Goal: Task Accomplishment & Management: Manage account settings

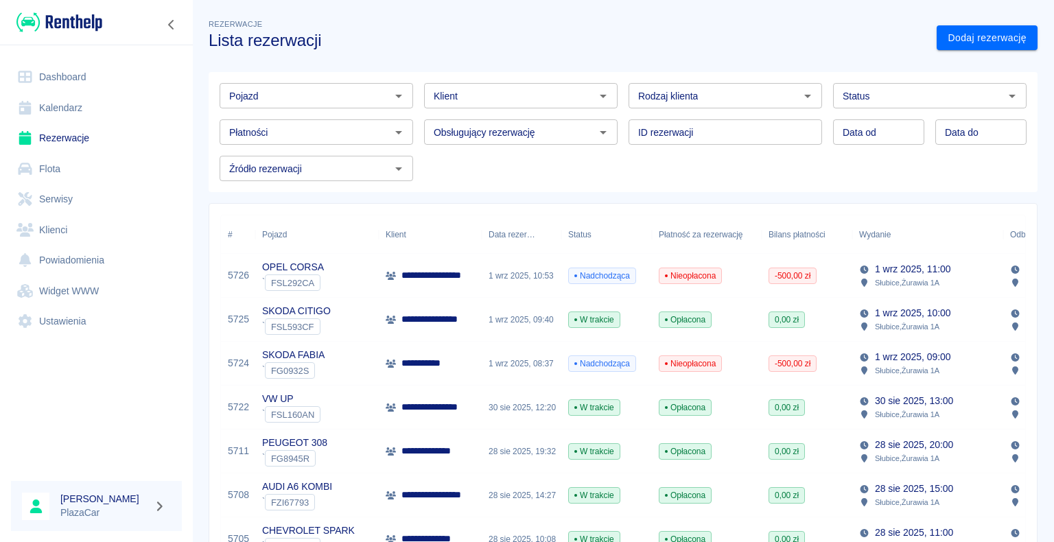
click at [504, 270] on div "1 wrz 2025, 10:53" at bounding box center [522, 276] width 80 height 44
click at [966, 40] on link "Dodaj rezerwację" at bounding box center [987, 37] width 101 height 25
click at [522, 275] on div "1 wrz 2025, 10:53" at bounding box center [522, 276] width 80 height 44
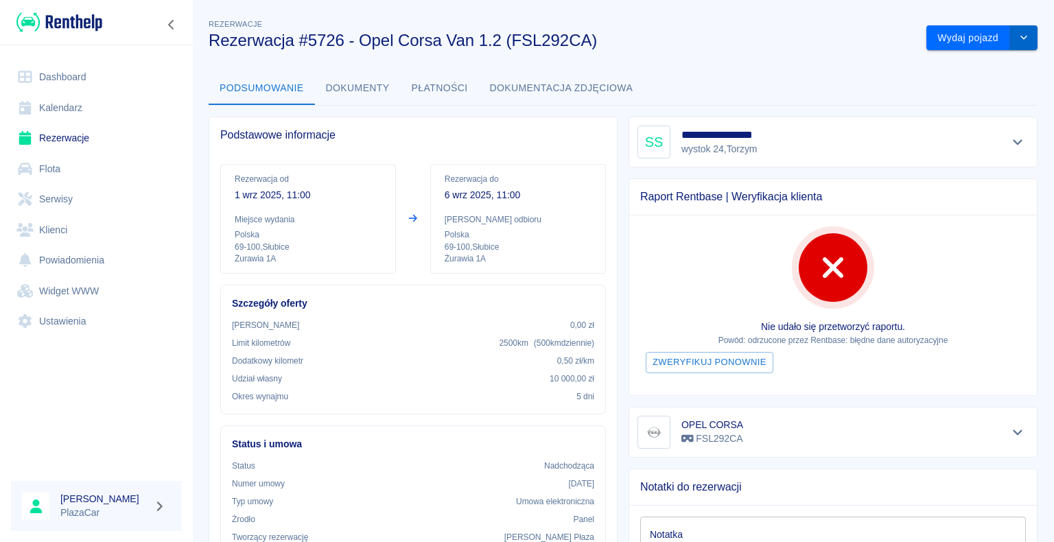
click at [1018, 40] on icon "drop-down" at bounding box center [1023, 37] width 11 height 9
click at [971, 89] on li "Anuluj rezerwację" at bounding box center [972, 89] width 116 height 23
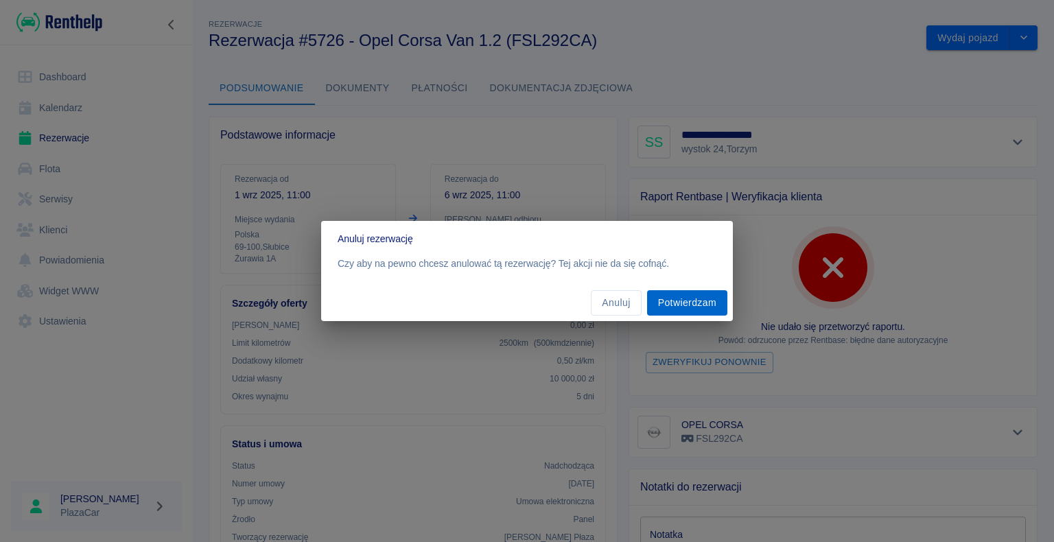
click at [695, 299] on button "Potwierdzam" at bounding box center [687, 302] width 80 height 25
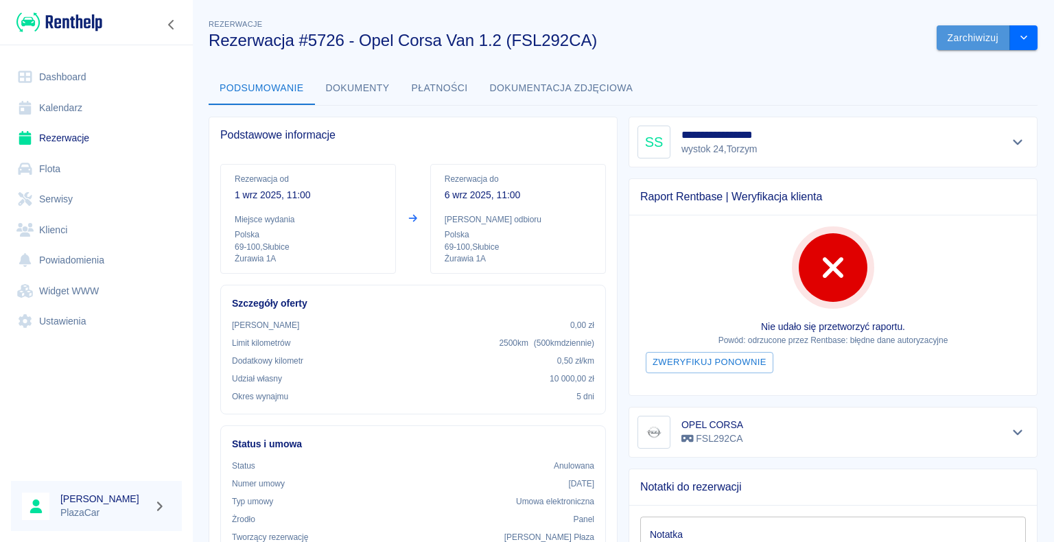
click at [959, 40] on button "Zarchiwizuj" at bounding box center [973, 37] width 73 height 25
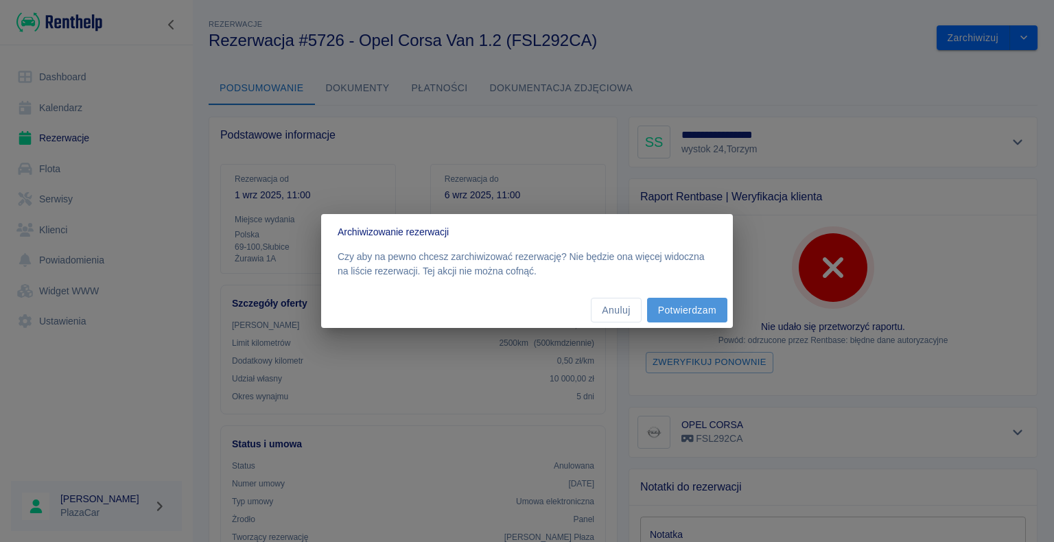
click at [677, 309] on button "Potwierdzam" at bounding box center [687, 310] width 80 height 25
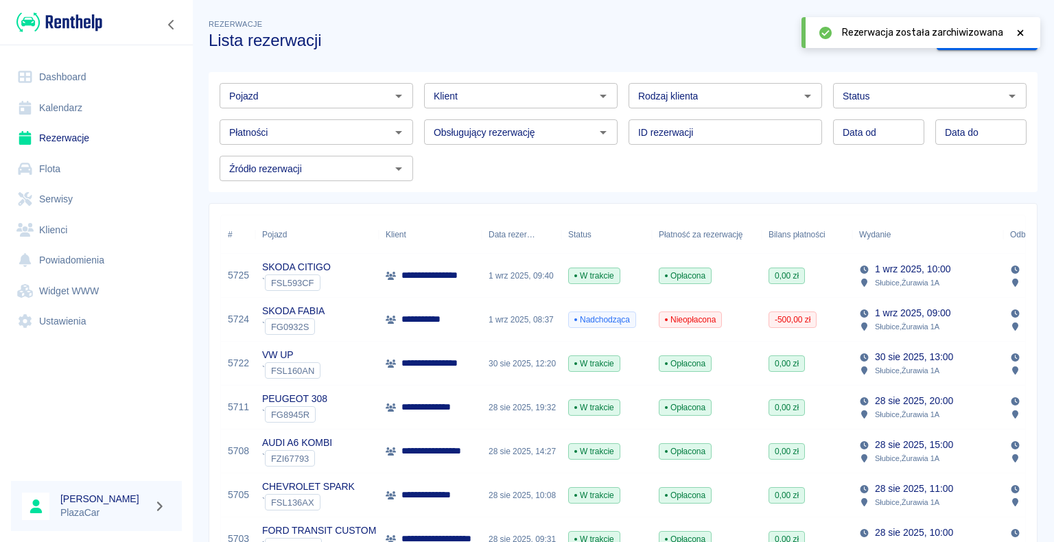
click at [800, 94] on icon "Otwórz" at bounding box center [808, 96] width 16 height 16
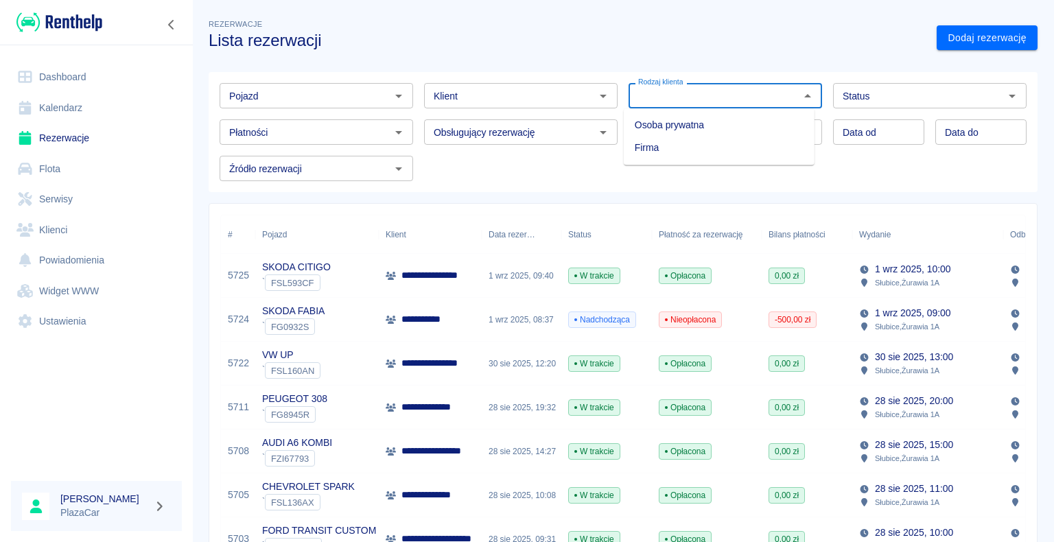
click at [778, 122] on li "Osoba prywatna" at bounding box center [719, 125] width 191 height 23
type input "Osoba prywatna"
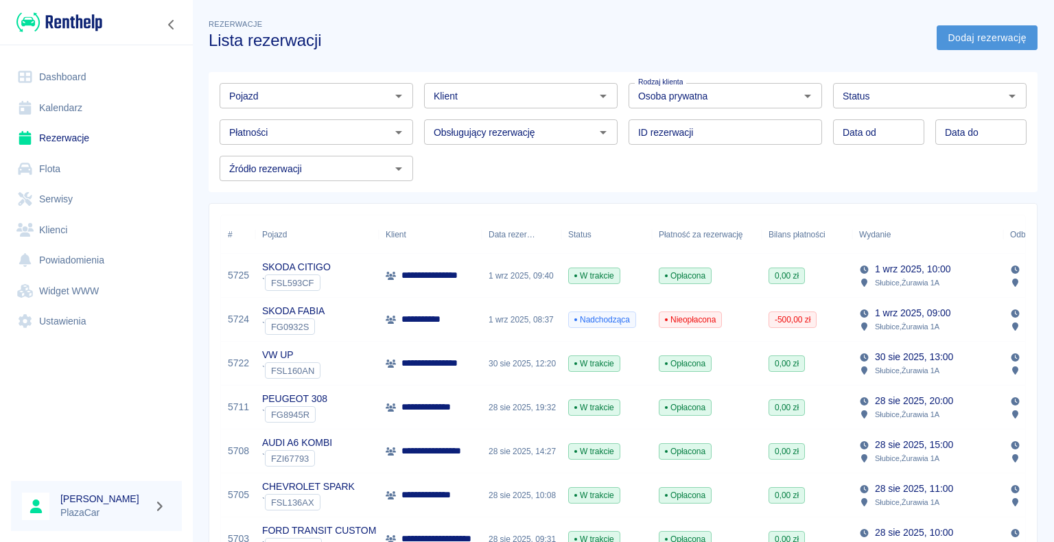
click at [951, 34] on link "Dodaj rezerwację" at bounding box center [987, 37] width 101 height 25
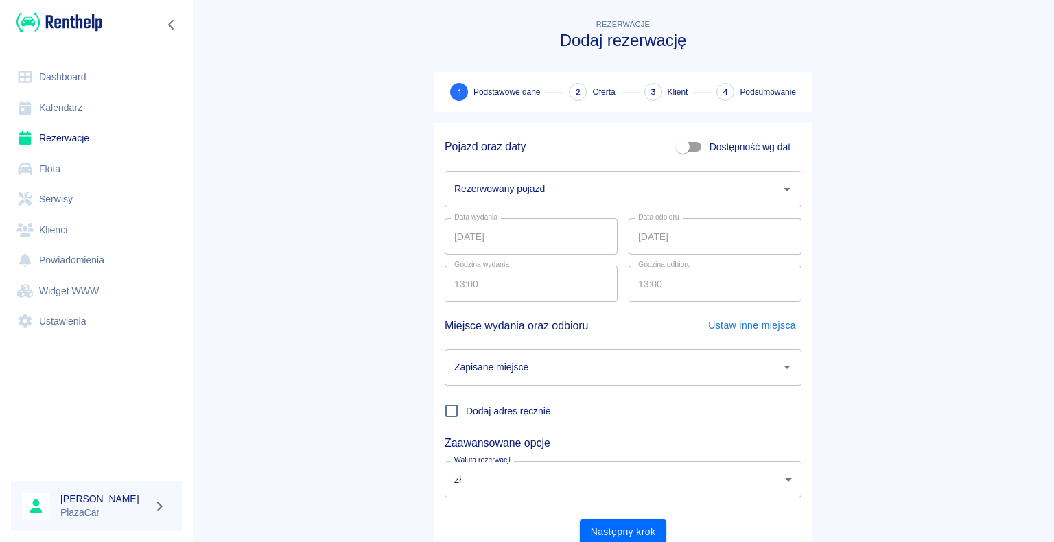
click at [780, 186] on icon "Otwórz" at bounding box center [787, 189] width 16 height 16
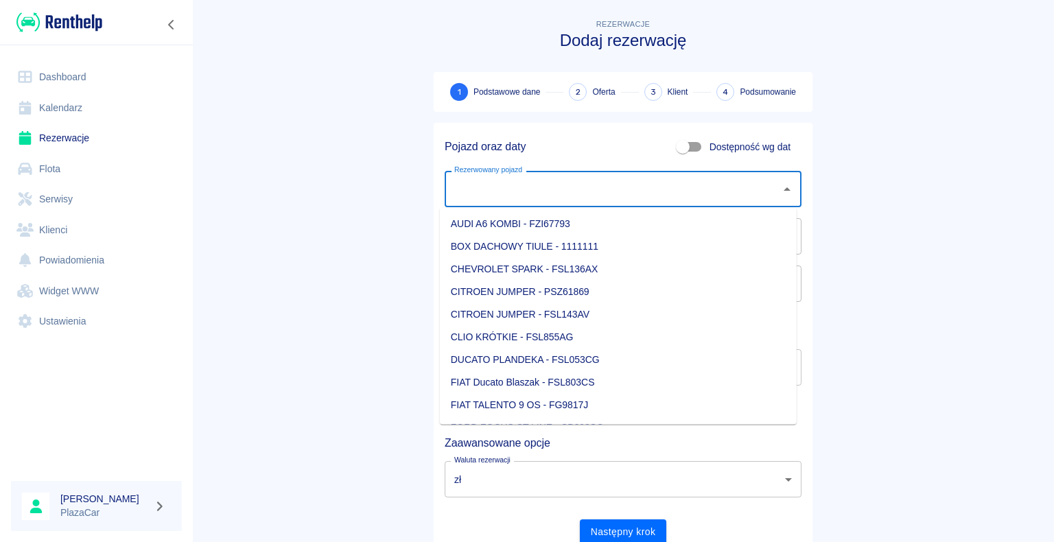
click at [70, 139] on link "Rezerwacje" at bounding box center [96, 138] width 171 height 31
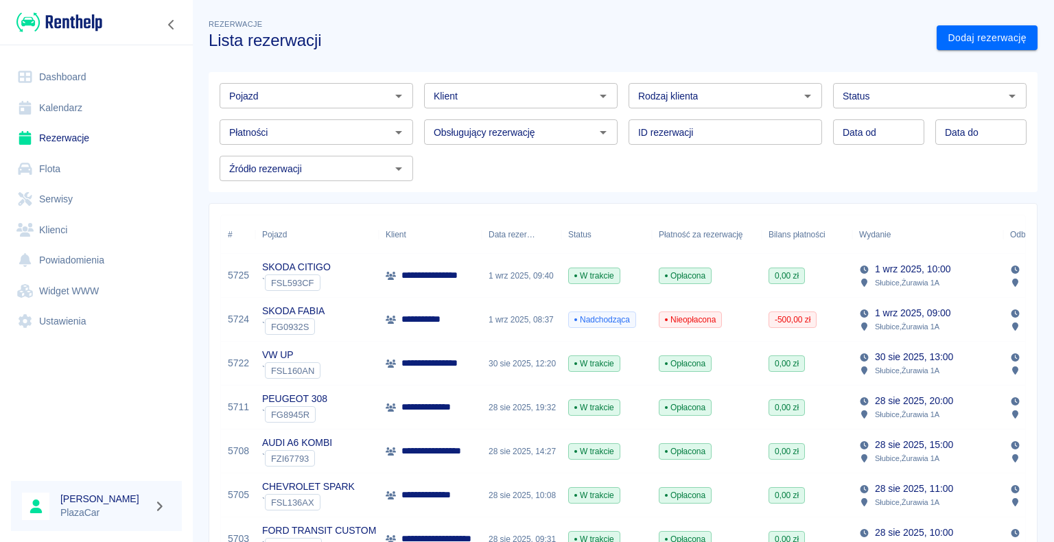
click at [395, 95] on icon "Otwórz" at bounding box center [398, 96] width 7 height 3
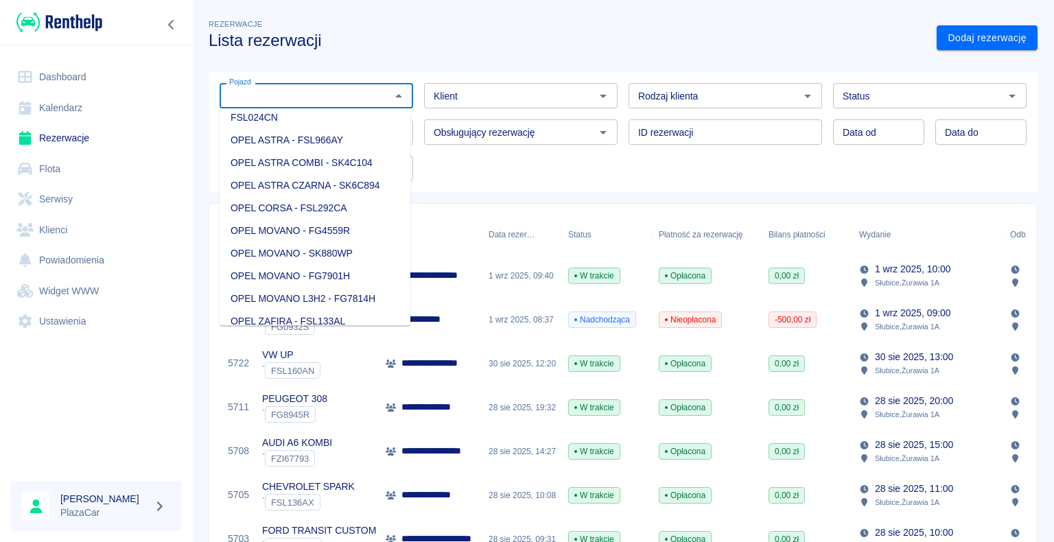
scroll to position [1029, 0]
click at [353, 219] on li "OPEL CORSA - FSL292CA" at bounding box center [315, 207] width 191 height 23
type input "OPEL CORSA - FSL292CA"
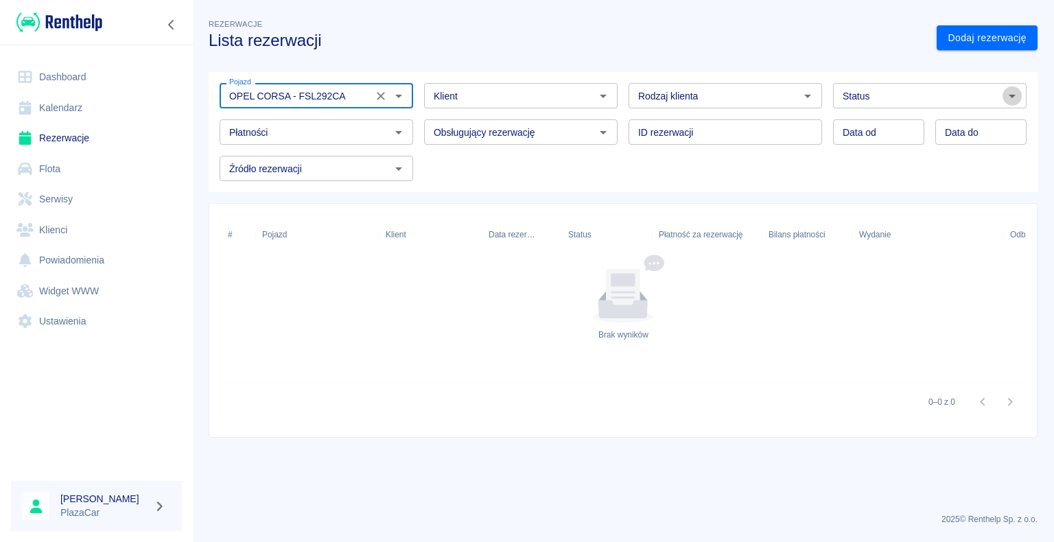
click at [1011, 92] on icon "Otwórz" at bounding box center [1012, 96] width 16 height 16
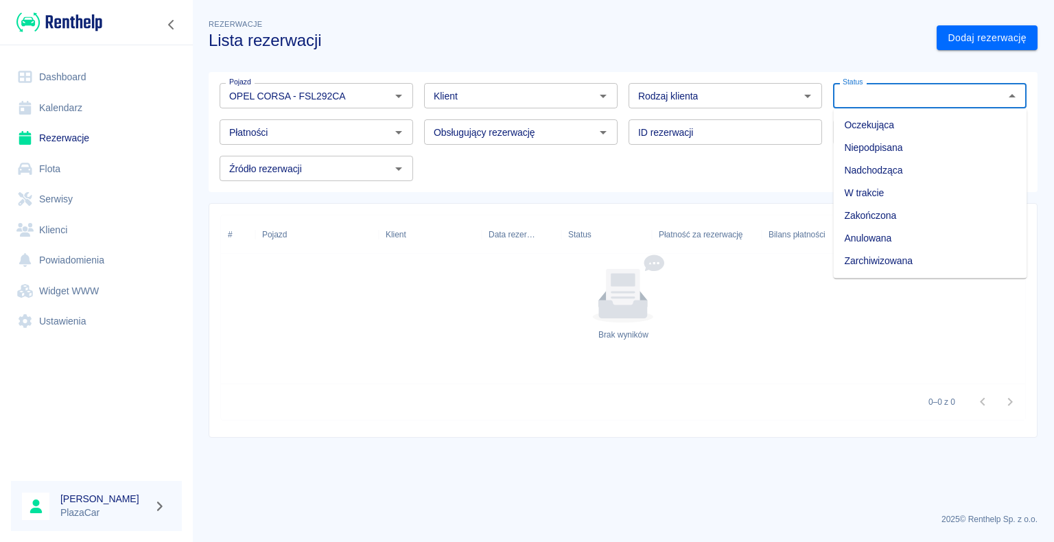
click at [907, 260] on li "Zarchiwizowana" at bounding box center [930, 261] width 194 height 23
type input "Zarchiwizowana"
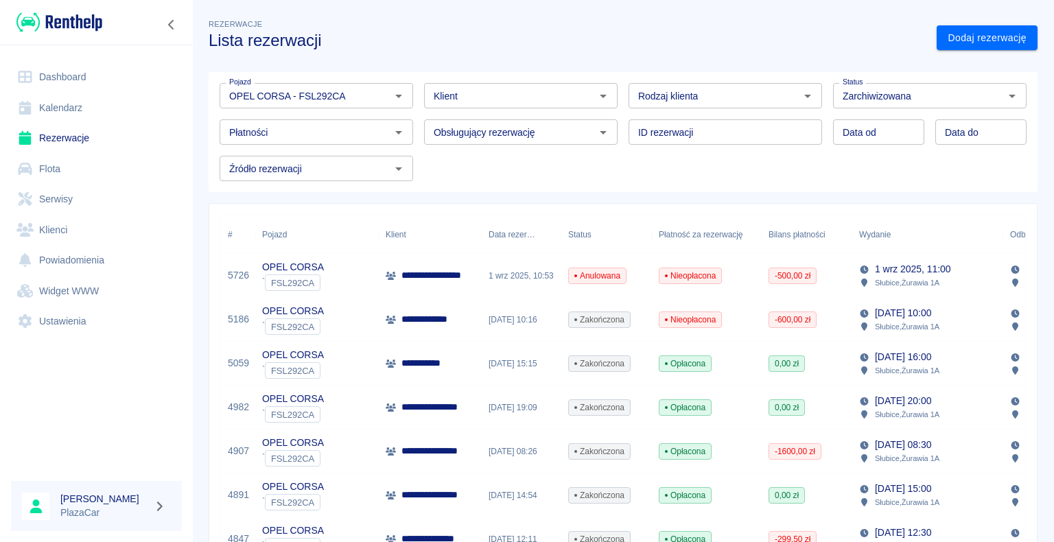
click at [848, 273] on div "-500,00 zł" at bounding box center [807, 276] width 91 height 44
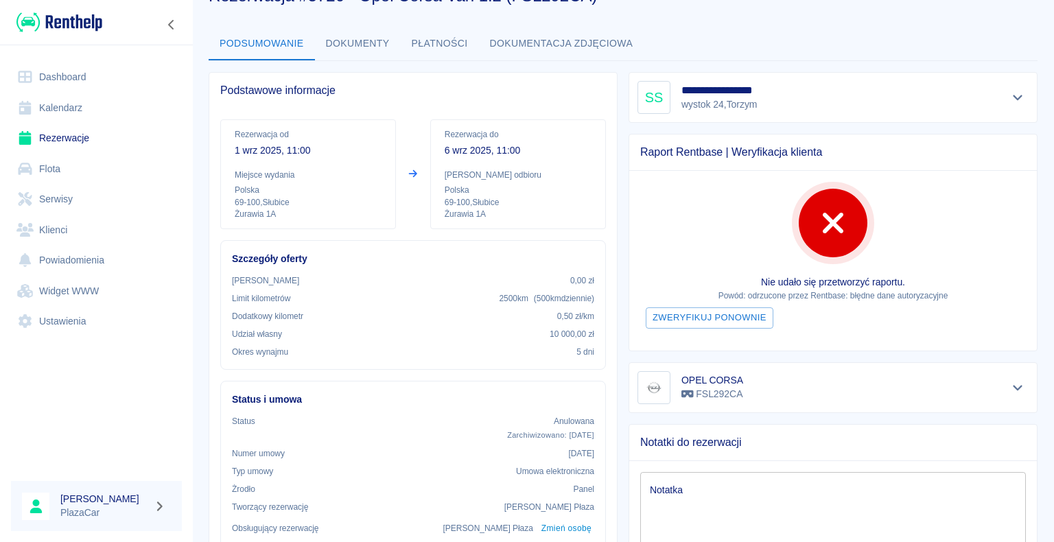
scroll to position [69, 0]
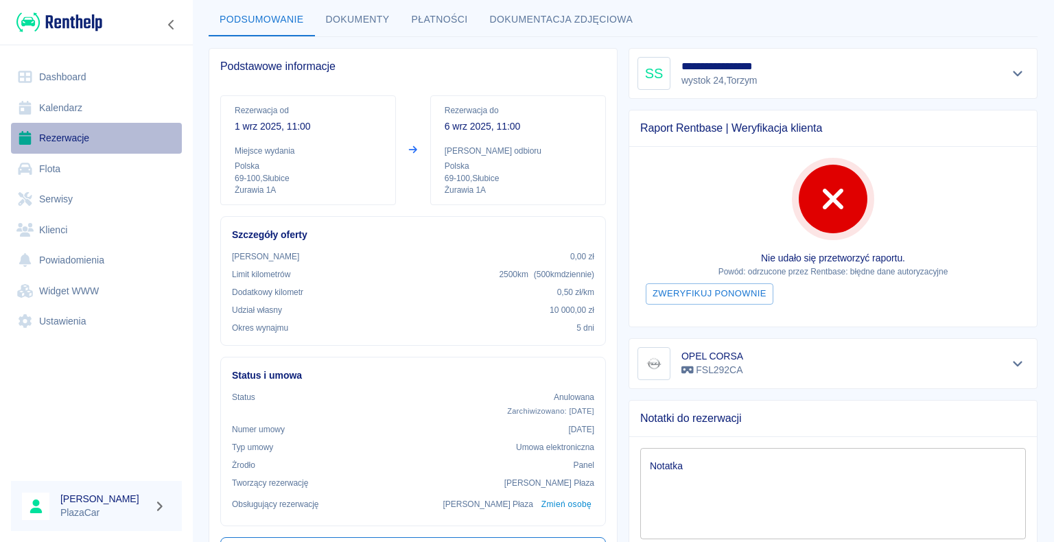
click at [69, 143] on link "Rezerwacje" at bounding box center [96, 138] width 171 height 31
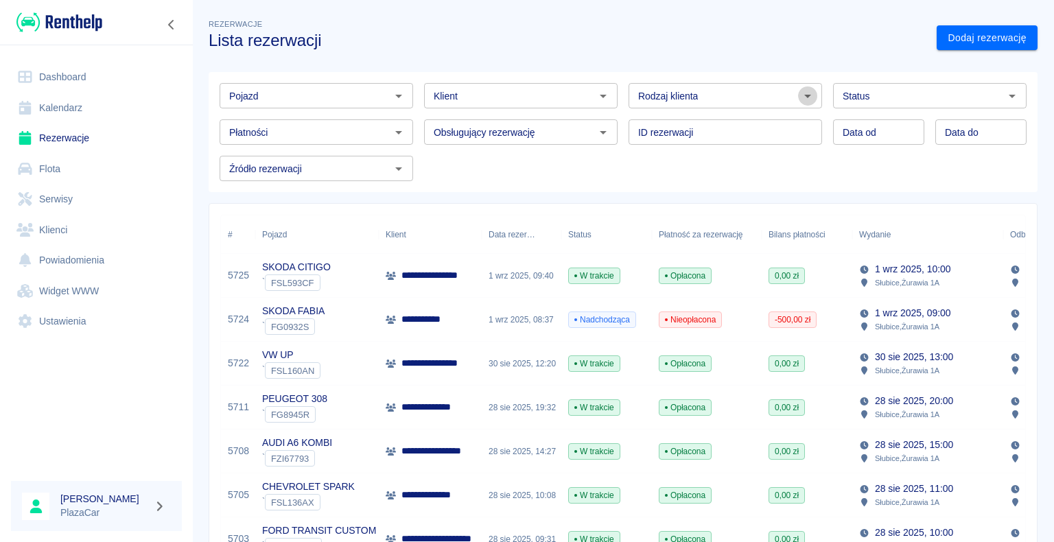
click at [804, 92] on icon "Otwórz" at bounding box center [808, 96] width 16 height 16
click at [752, 124] on li "Osoba prywatna" at bounding box center [719, 125] width 191 height 23
type input "Osoba prywatna"
click at [966, 34] on link "Dodaj rezerwację" at bounding box center [987, 37] width 101 height 25
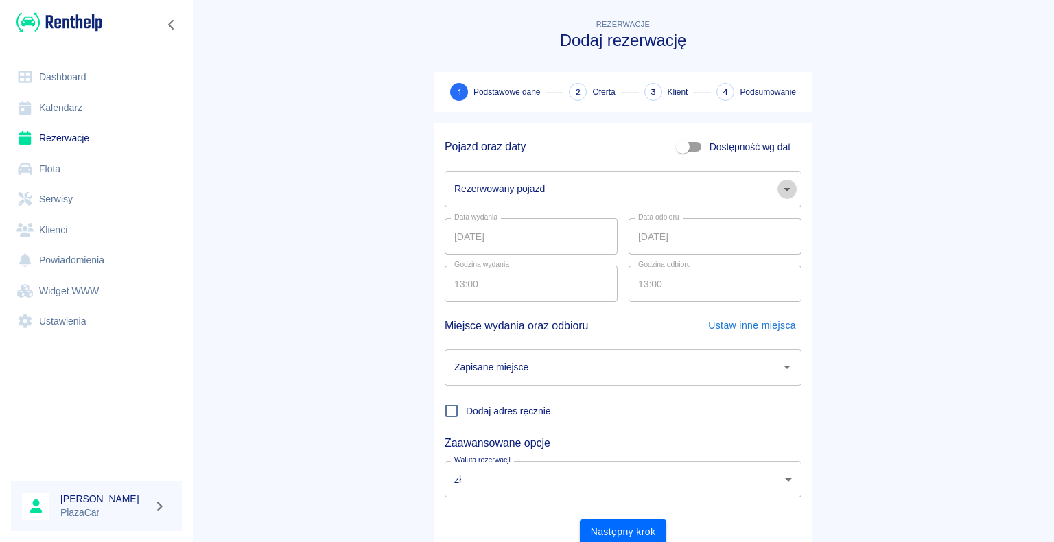
click at [784, 185] on icon "Otwórz" at bounding box center [787, 189] width 16 height 16
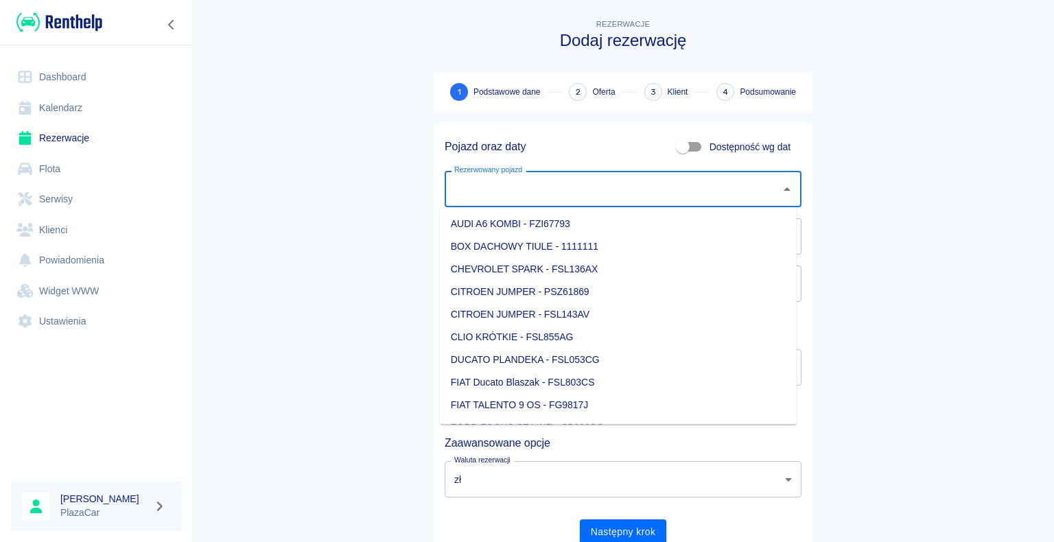
click at [570, 260] on li "CHEVROLET SPARK - FSL136AX" at bounding box center [618, 269] width 357 height 23
type input "CHEVROLET SPARK - FSL136AX"
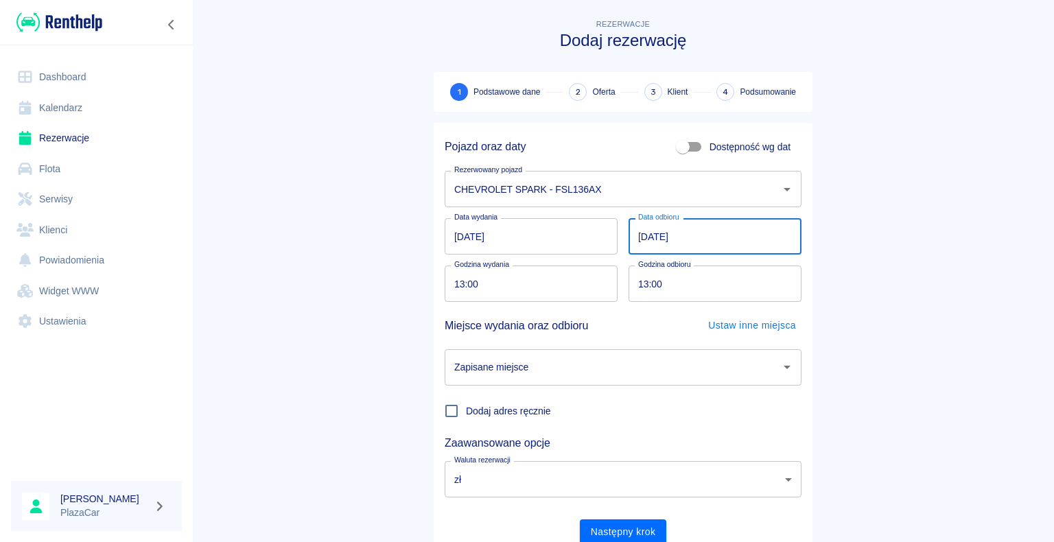
click at [644, 230] on input "02.09.2025" at bounding box center [715, 236] width 173 height 36
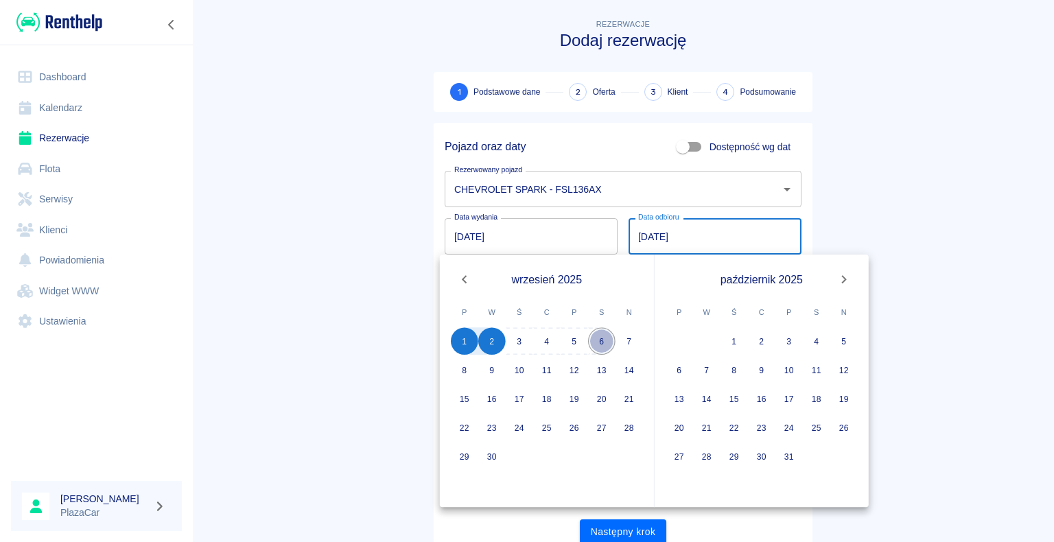
click at [601, 344] on button "6" at bounding box center [601, 340] width 27 height 27
type input "06.09.2025"
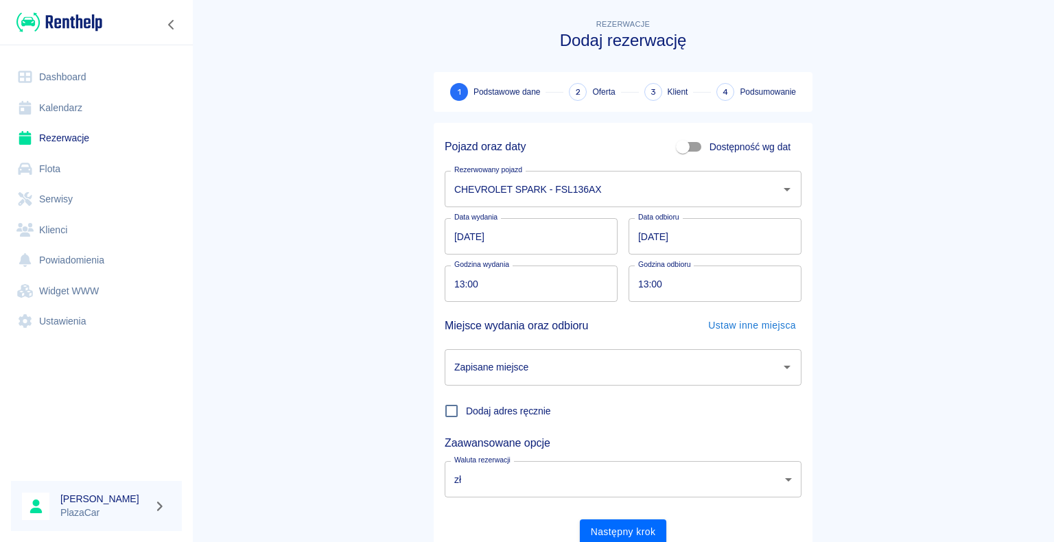
click at [458, 281] on input "13:00" at bounding box center [526, 284] width 163 height 36
type input "09:00"
click at [294, 282] on main "Rezerwacje Dodaj rezerwację 1 Podstawowe dane 2 Oferta 3 Klient 4 Podsumowanie …" at bounding box center [623, 285] width 862 height 539
click at [779, 366] on icon "Otwórz" at bounding box center [787, 367] width 16 height 16
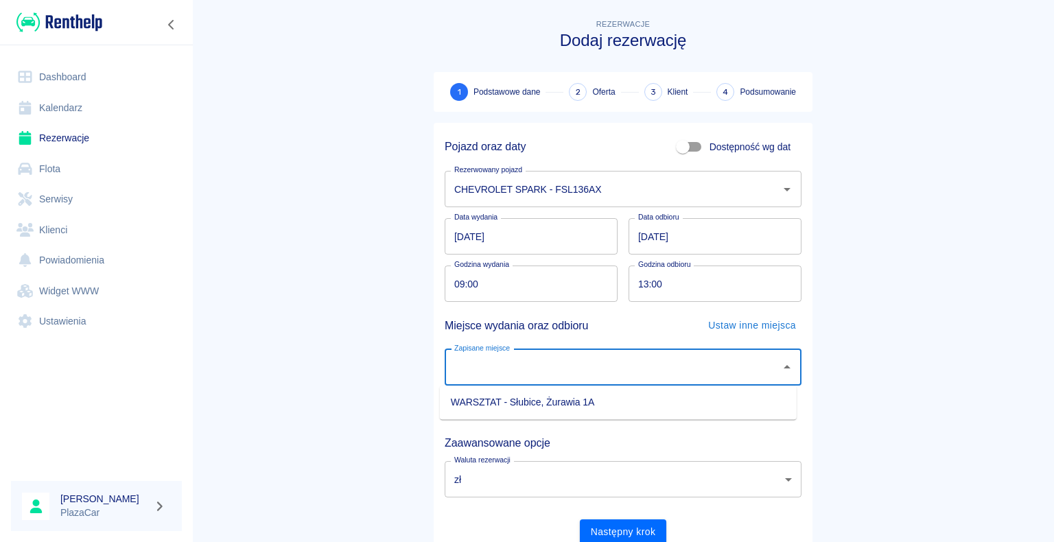
click at [752, 404] on li "WARSZTAT - Słubice, Żurawia 1A" at bounding box center [618, 402] width 357 height 23
type input "WARSZTAT - Słubice, Żurawia 1A"
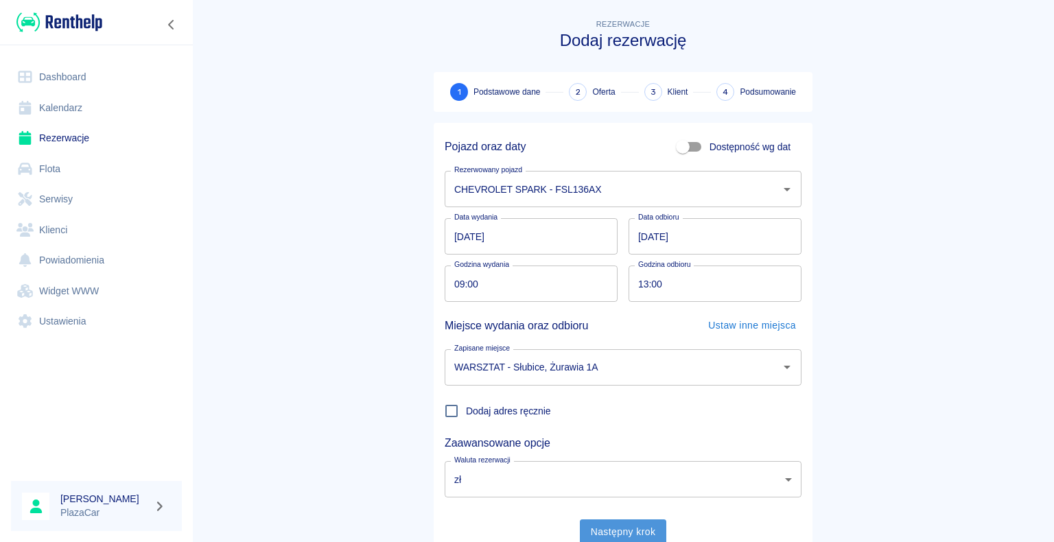
click at [615, 528] on button "Następny krok" at bounding box center [623, 532] width 87 height 25
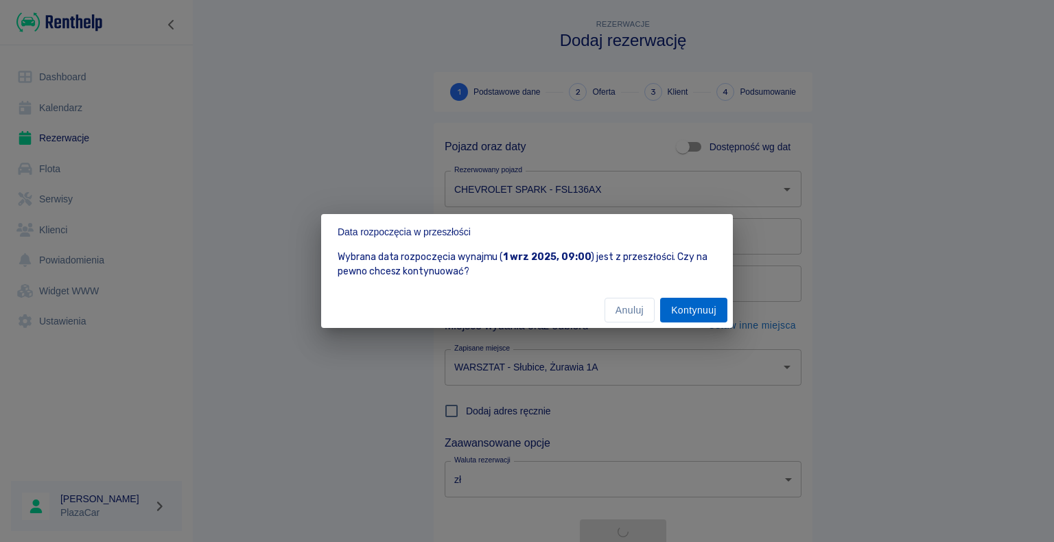
click at [695, 310] on button "Kontynuuj" at bounding box center [693, 310] width 67 height 25
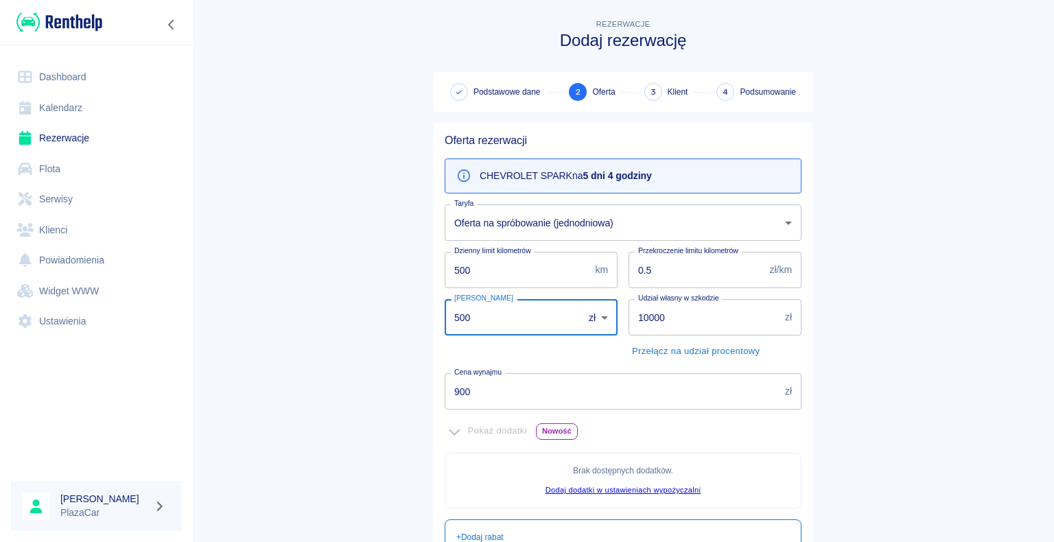
click at [467, 315] on input "500" at bounding box center [509, 317] width 129 height 36
type input "5"
type input "000"
click at [367, 347] on main "Rezerwacje Dodaj rezerwację Podstawowe dane 2 Oferta 3 Klient 4 Podsumowanie Of…" at bounding box center [623, 384] width 862 height 736
click at [466, 391] on input "900" at bounding box center [612, 391] width 335 height 36
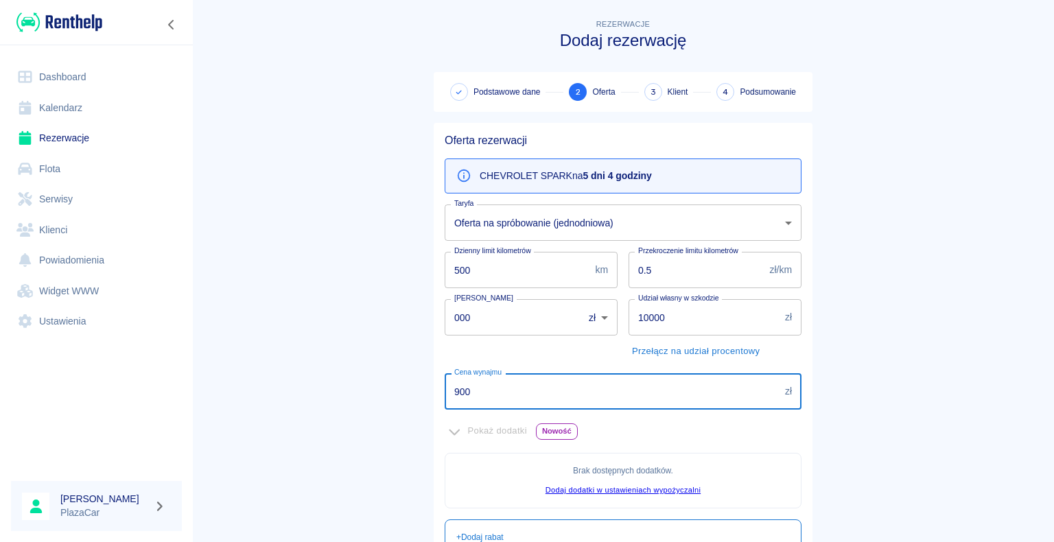
click at [878, 361] on main "Rezerwacje Dodaj rezerwację Podstawowe dane 2 Oferta 3 Klient 4 Podsumowanie Of…" at bounding box center [623, 384] width 862 height 736
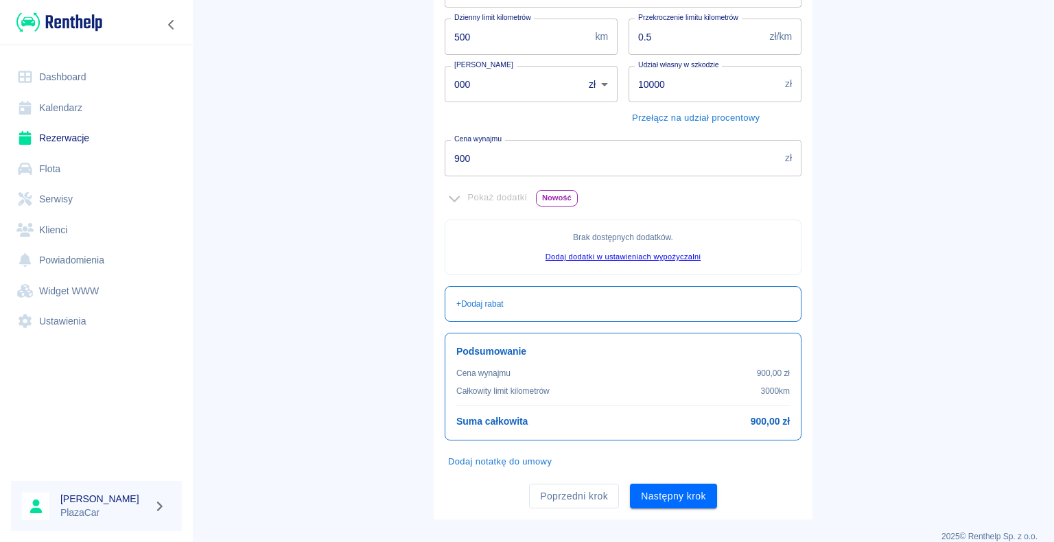
scroll to position [249, 0]
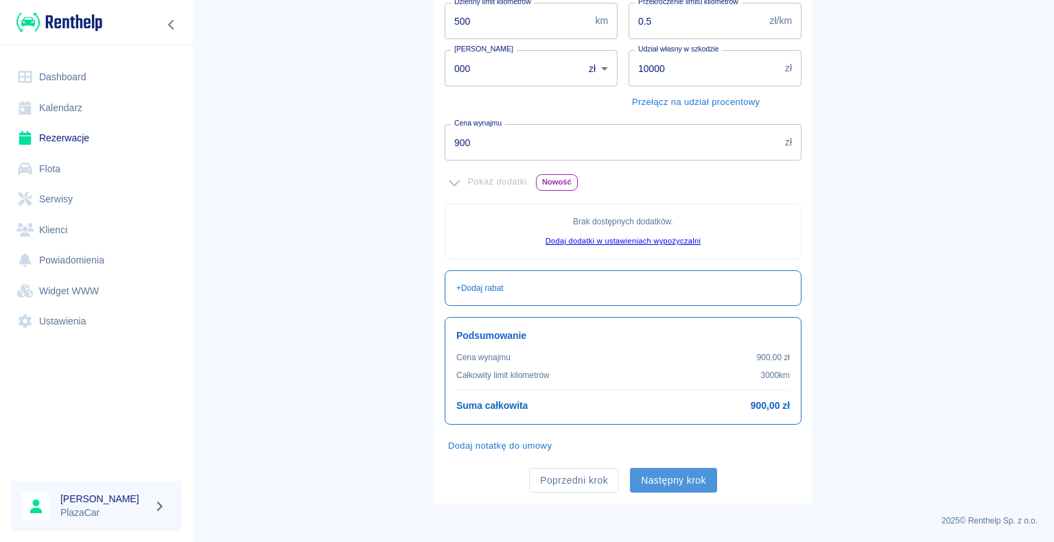
click at [661, 474] on button "Następny krok" at bounding box center [673, 480] width 87 height 25
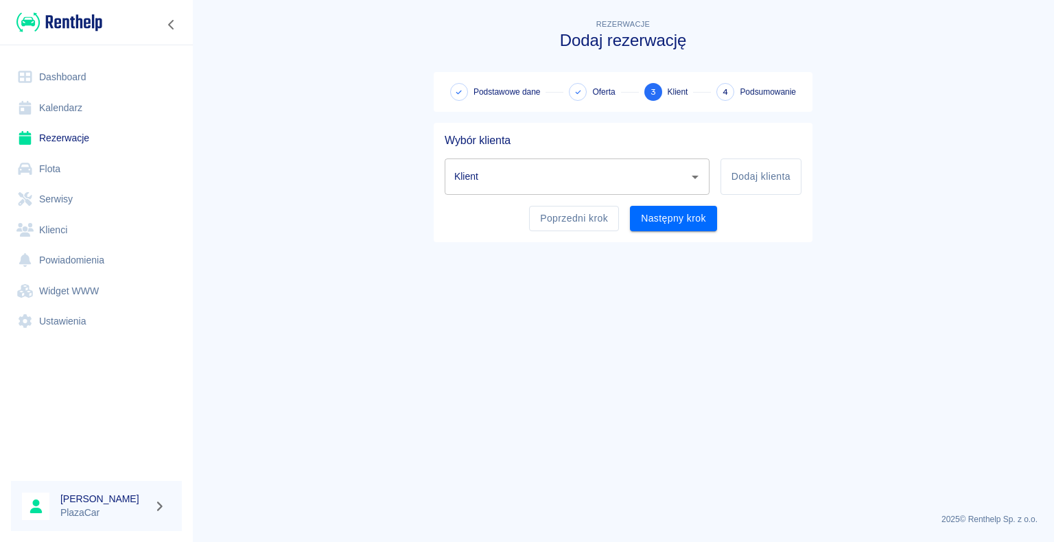
click at [490, 178] on input "Klient" at bounding box center [567, 177] width 232 height 24
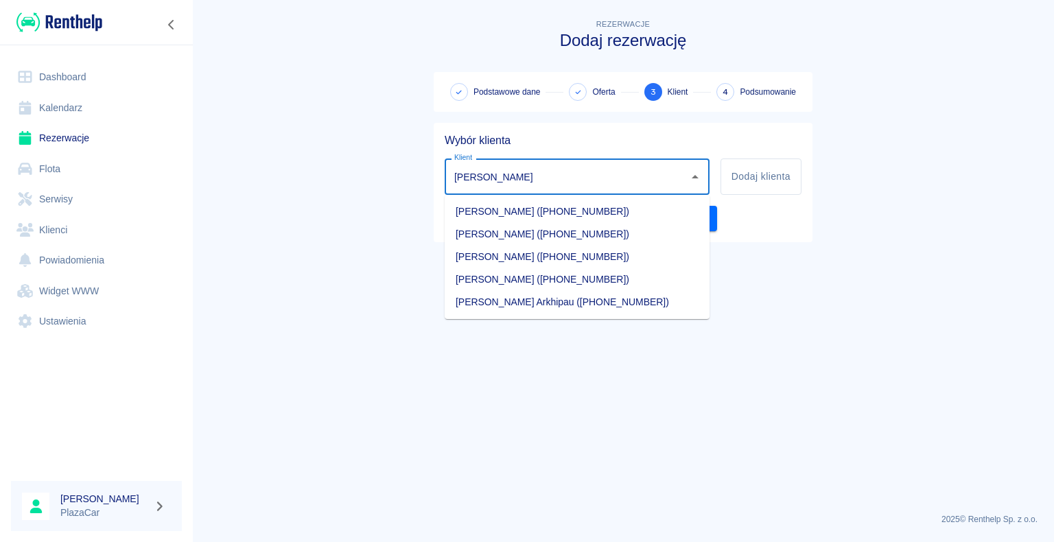
click at [528, 235] on li "Siarhei Shabovich (+48512493561)" at bounding box center [577, 234] width 265 height 23
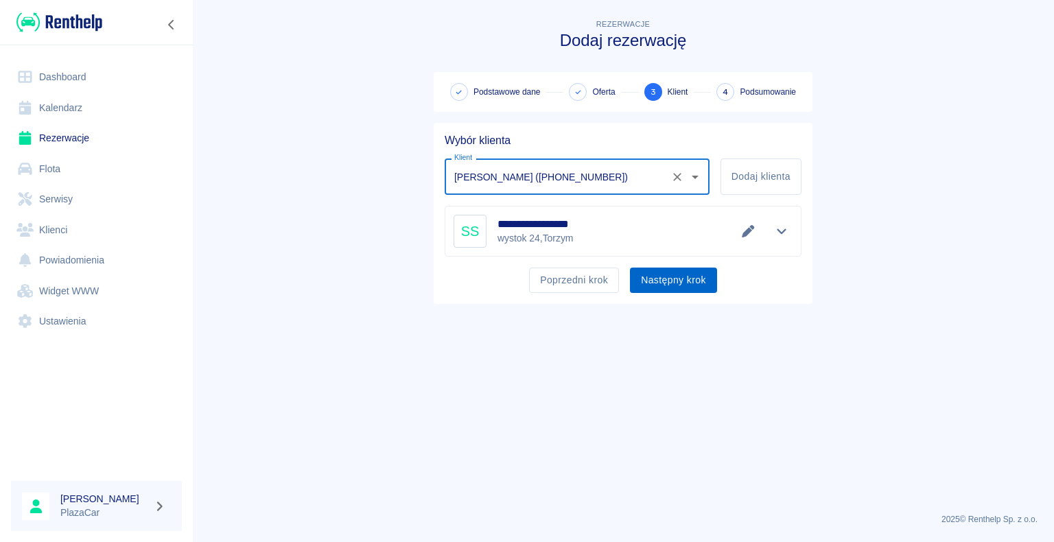
type input "Siarhei Shabovich (+48512493561)"
click at [653, 273] on button "Następny krok" at bounding box center [673, 280] width 87 height 25
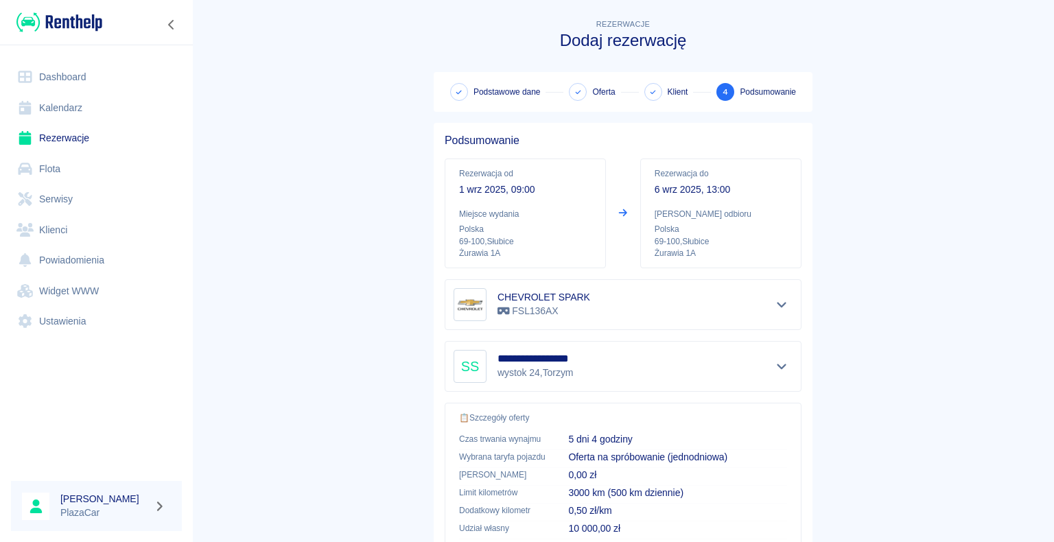
scroll to position [196, 0]
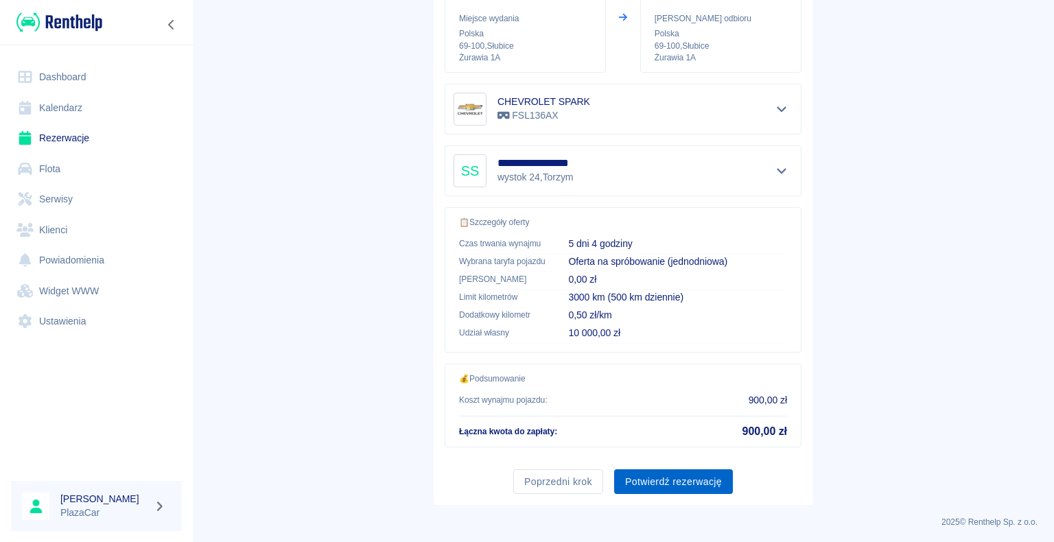
click at [667, 481] on button "Potwierdź rezerwację" at bounding box center [673, 481] width 119 height 25
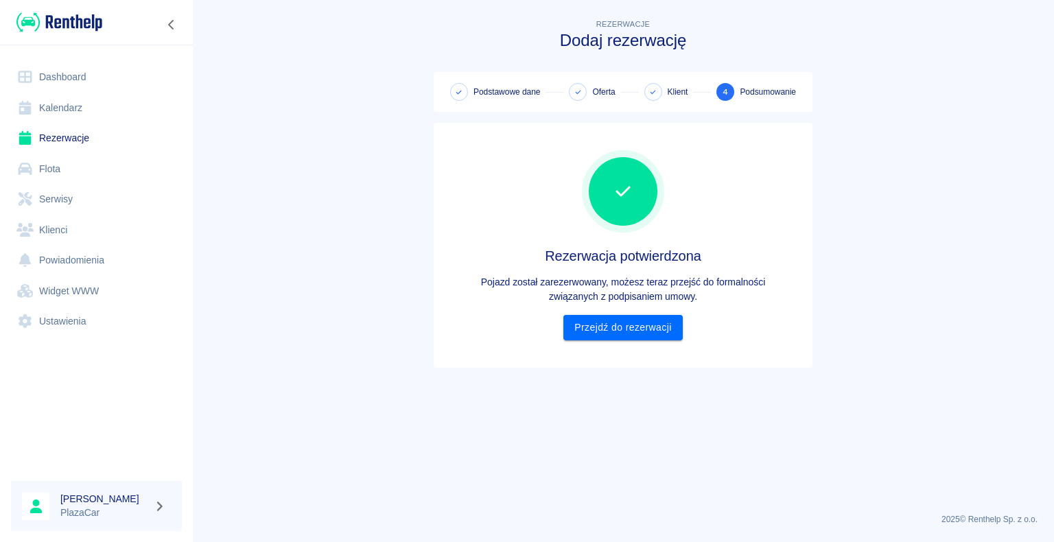
scroll to position [0, 0]
click at [616, 328] on link "Przejdź do rezerwacji" at bounding box center [622, 327] width 119 height 25
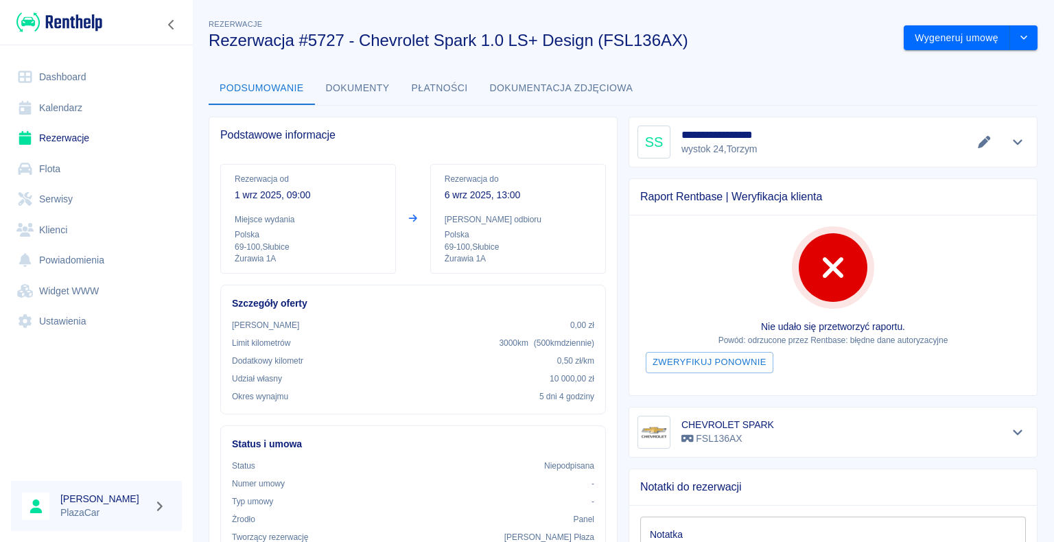
click at [841, 183] on div "Raport Rentbase | Weryfikacja klienta Nie udało się przetworzyć raportu. Powód:…" at bounding box center [828, 281] width 420 height 229
click at [930, 35] on button "Wygeneruj umowę" at bounding box center [957, 37] width 106 height 25
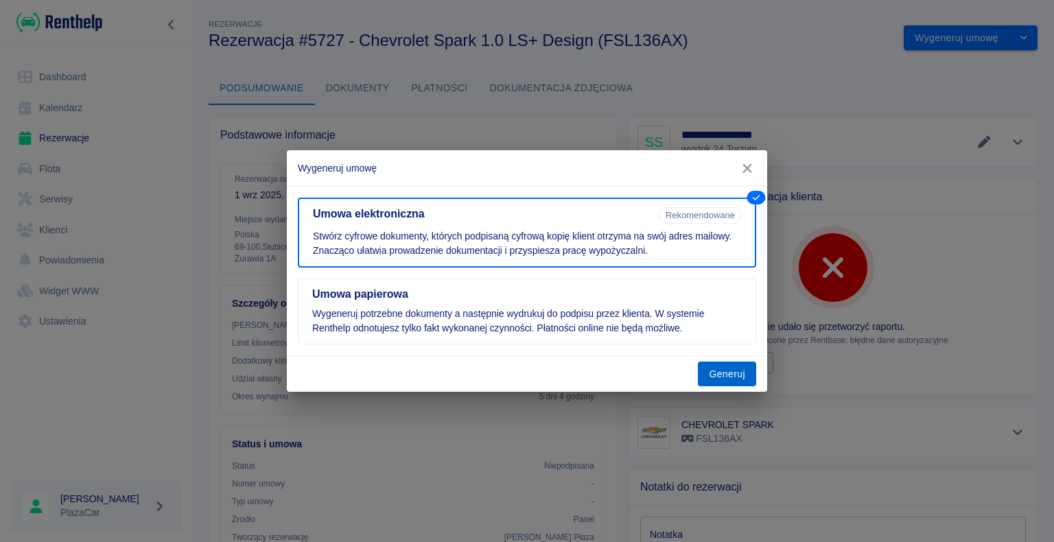
click at [723, 373] on button "Generuj" at bounding box center [727, 374] width 58 height 25
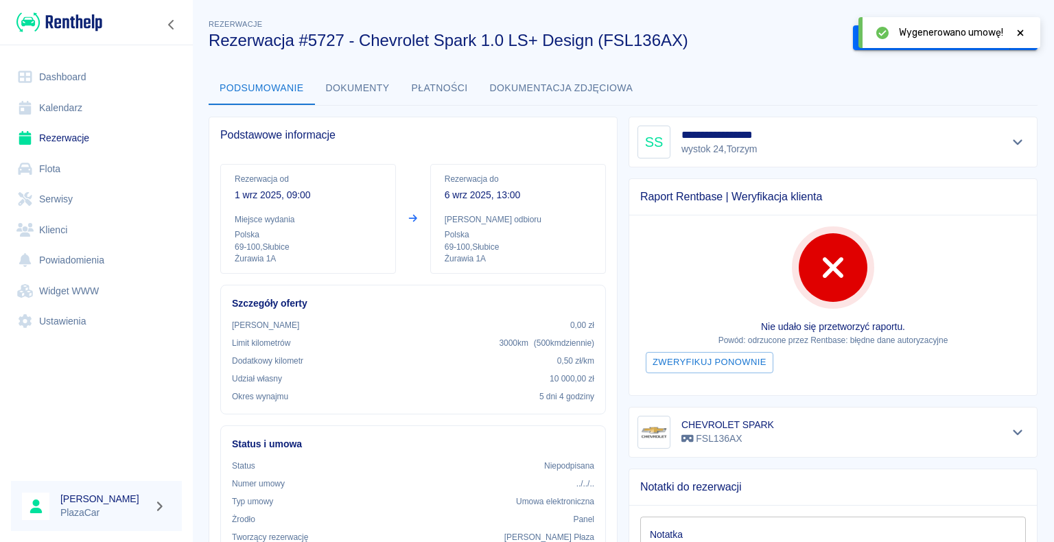
click at [1018, 29] on icon at bounding box center [1020, 33] width 12 height 10
click at [922, 33] on button "Podpisz umowę elektroniczną" at bounding box center [931, 37] width 157 height 25
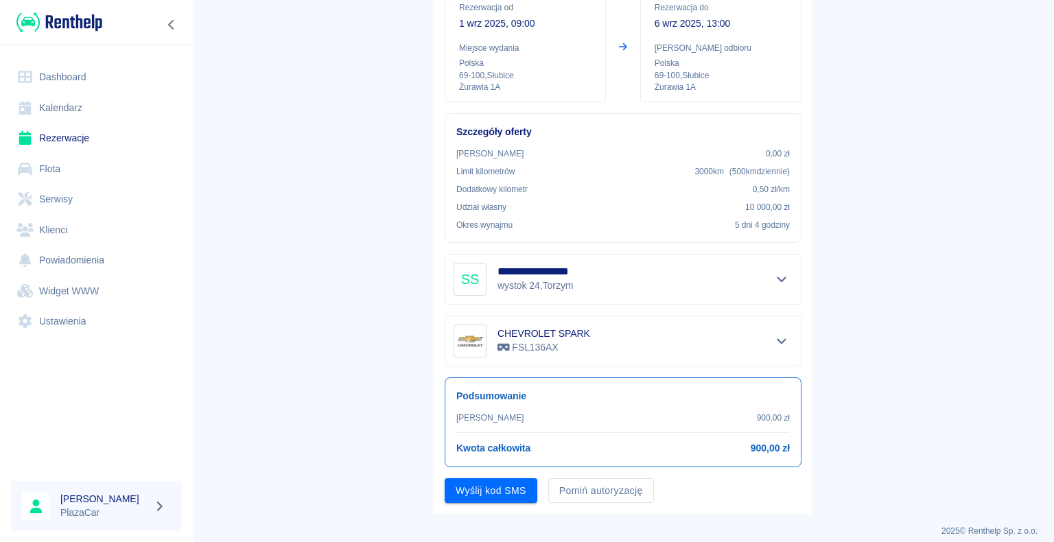
scroll to position [161, 0]
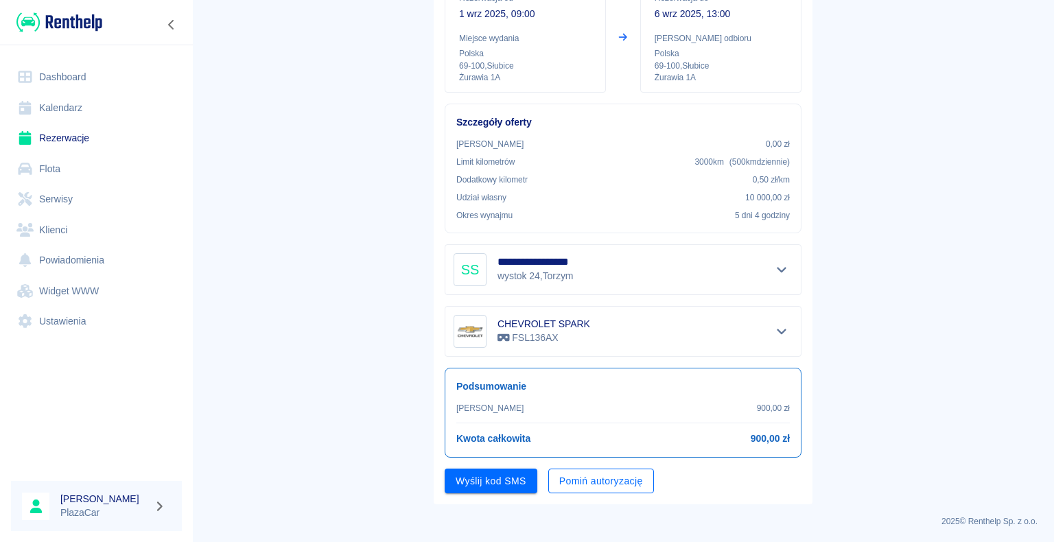
click at [593, 482] on button "Pomiń autoryzację" at bounding box center [601, 481] width 106 height 25
click at [494, 480] on button "Podpisz umowę" at bounding box center [491, 481] width 93 height 25
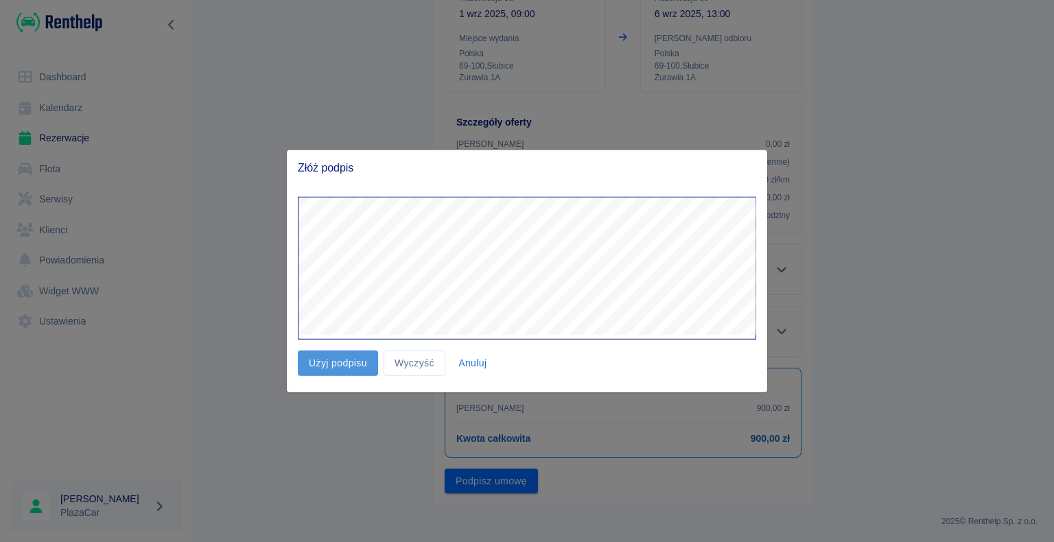
click at [347, 361] on button "Użyj podpisu" at bounding box center [338, 363] width 80 height 25
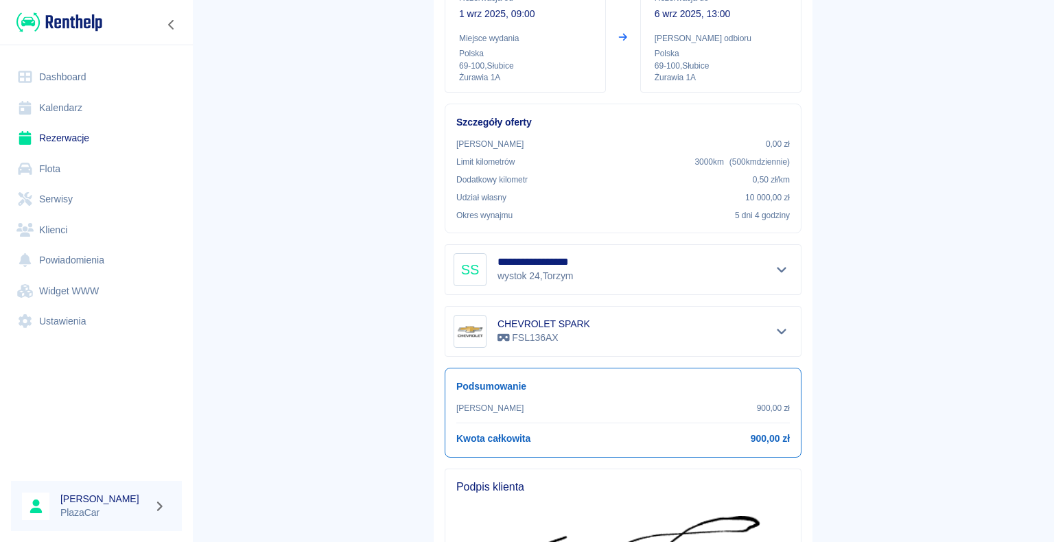
scroll to position [382, 0]
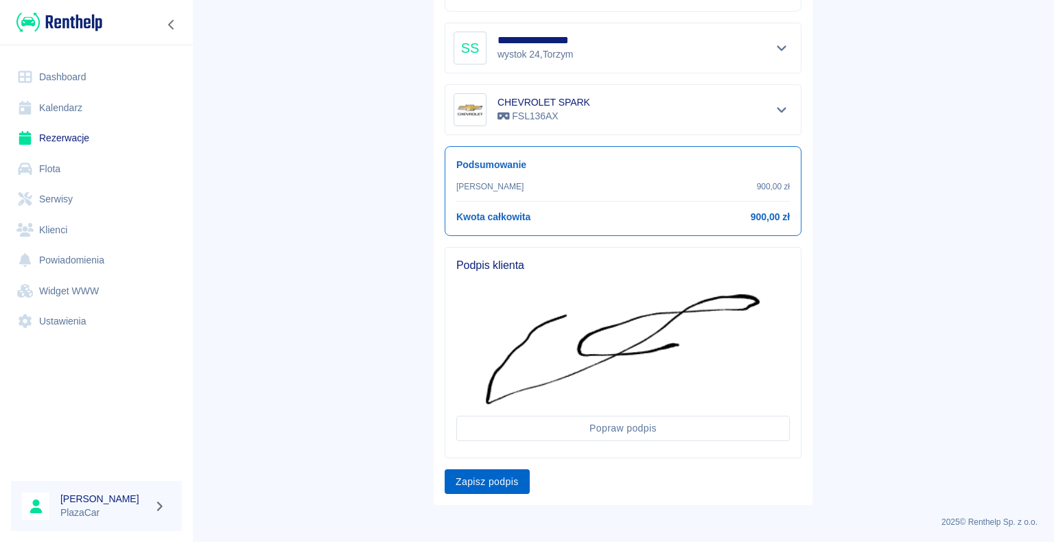
click at [475, 476] on button "Zapisz podpis" at bounding box center [487, 481] width 85 height 25
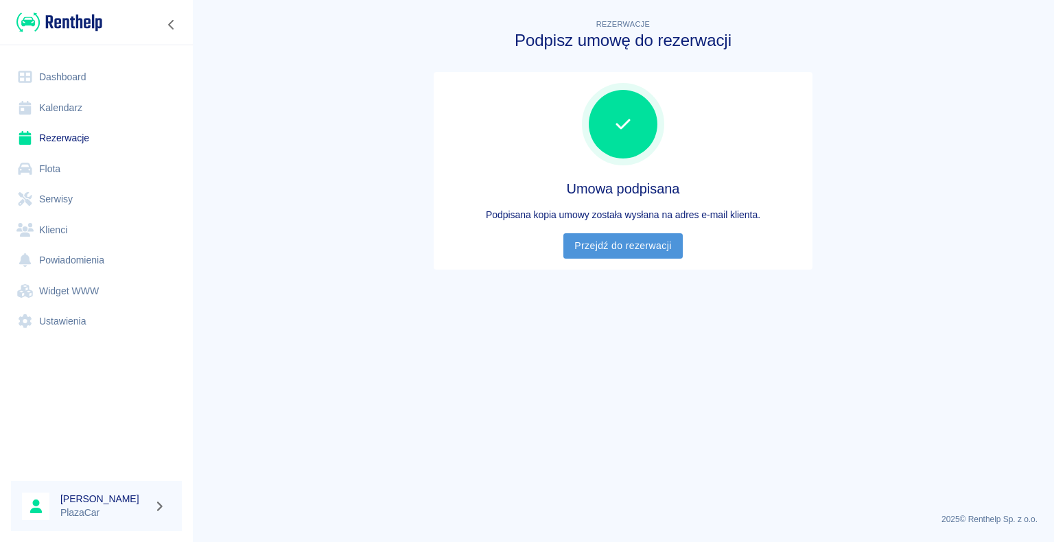
click at [617, 246] on link "Przejdź do rezerwacji" at bounding box center [622, 245] width 119 height 25
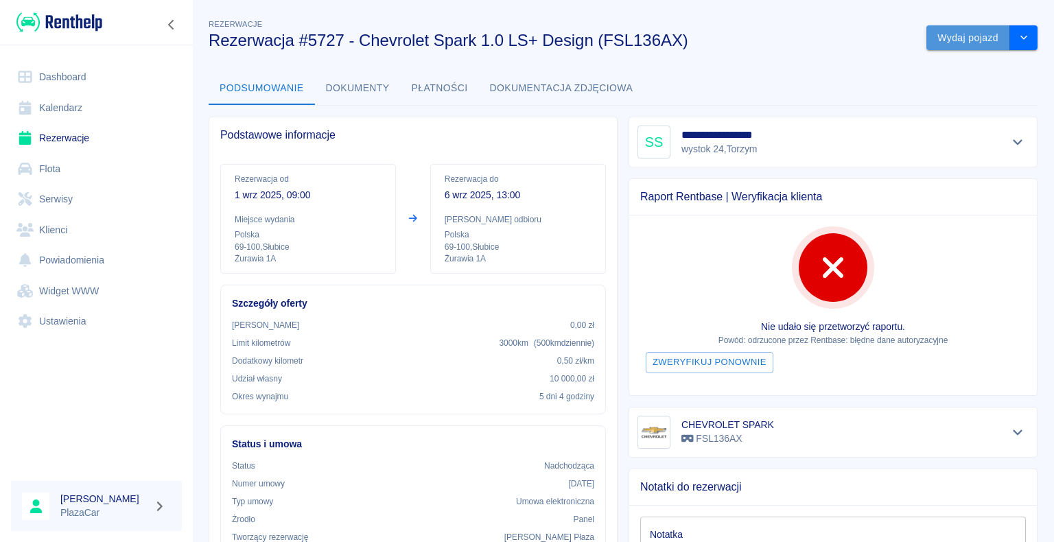
click at [950, 35] on button "Wydaj pojazd" at bounding box center [968, 37] width 84 height 25
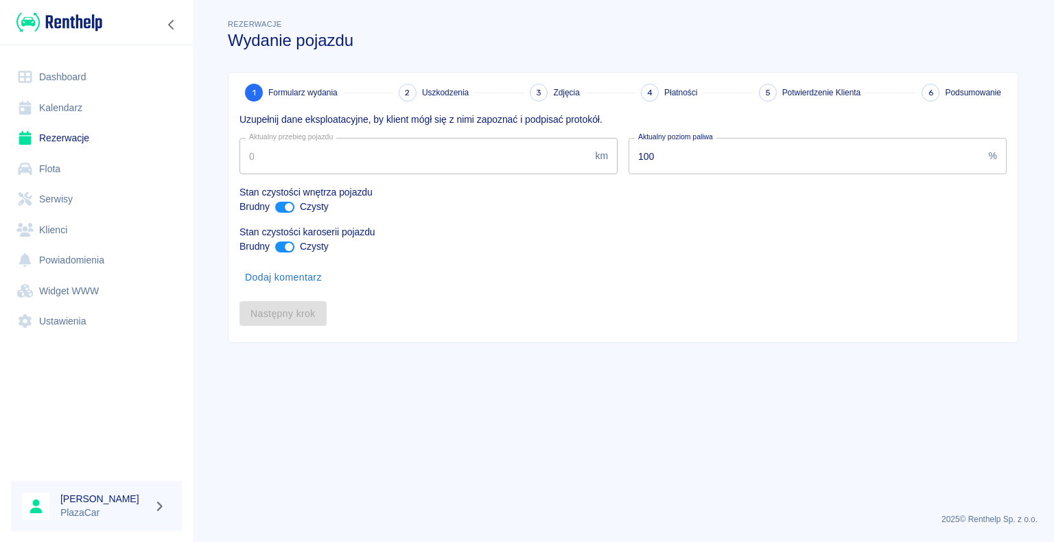
type input "26890"
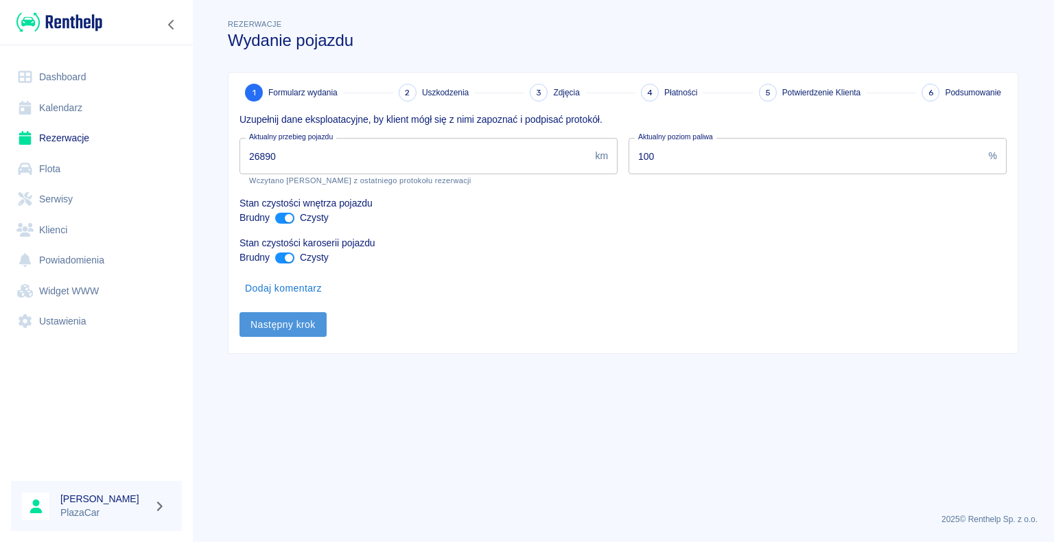
click at [285, 323] on button "Następny krok" at bounding box center [283, 324] width 87 height 25
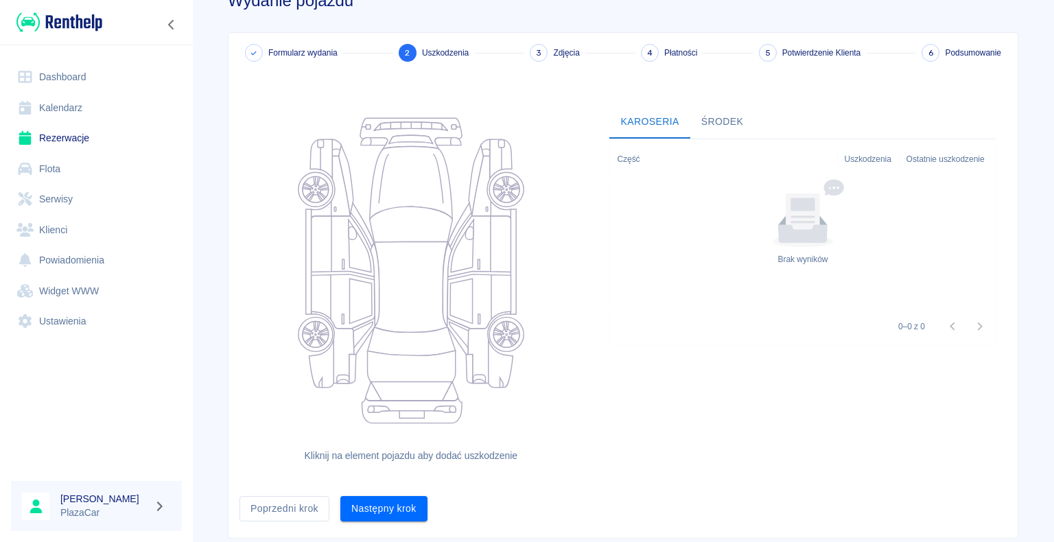
scroll to position [75, 0]
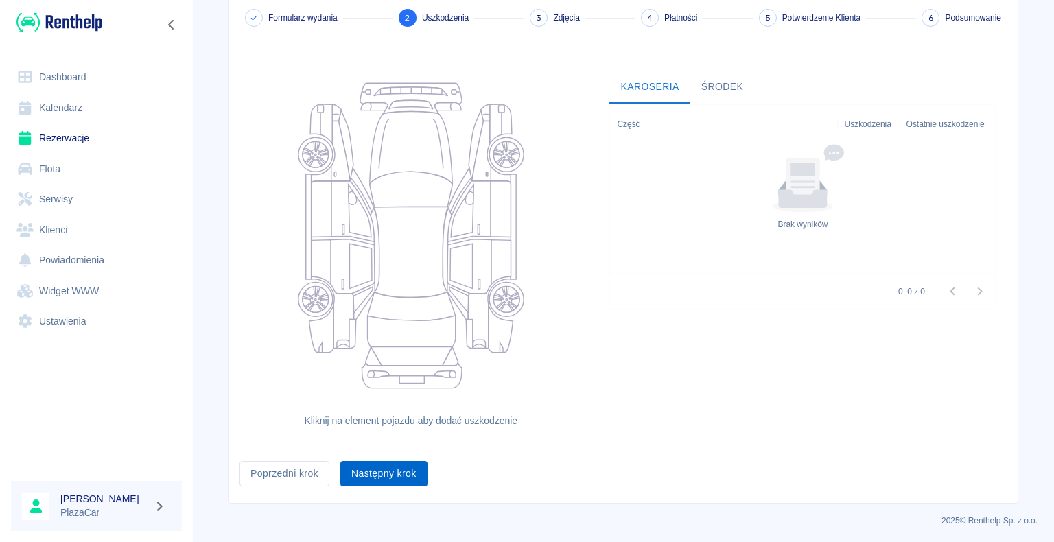
click at [379, 464] on button "Następny krok" at bounding box center [383, 473] width 87 height 25
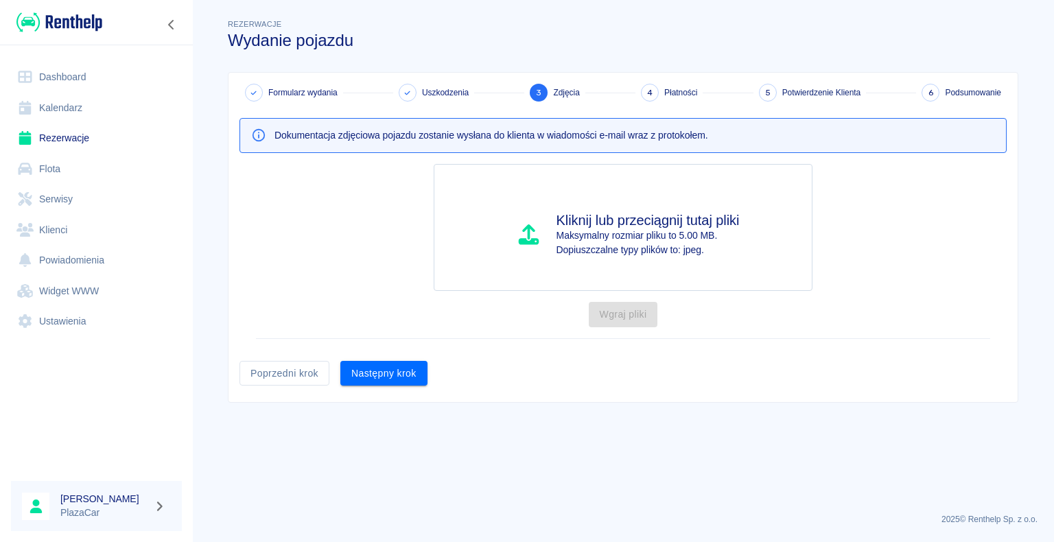
scroll to position [0, 0]
click at [373, 367] on button "Następny krok" at bounding box center [383, 373] width 87 height 25
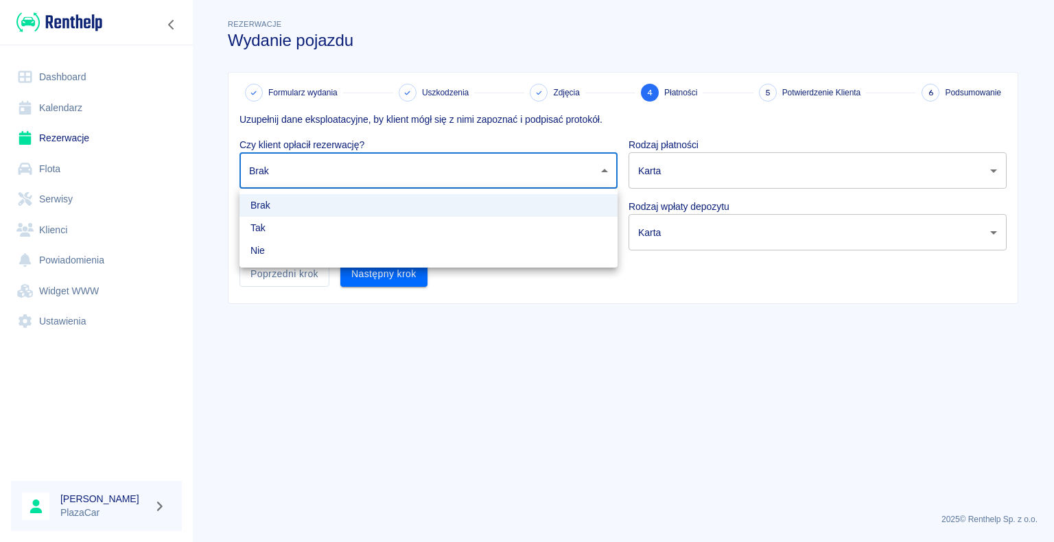
click at [601, 172] on body "Używamy plików Cookies, by zapewnić Ci najlepsze możliwe doświadczenie. Aby dow…" at bounding box center [527, 271] width 1054 height 542
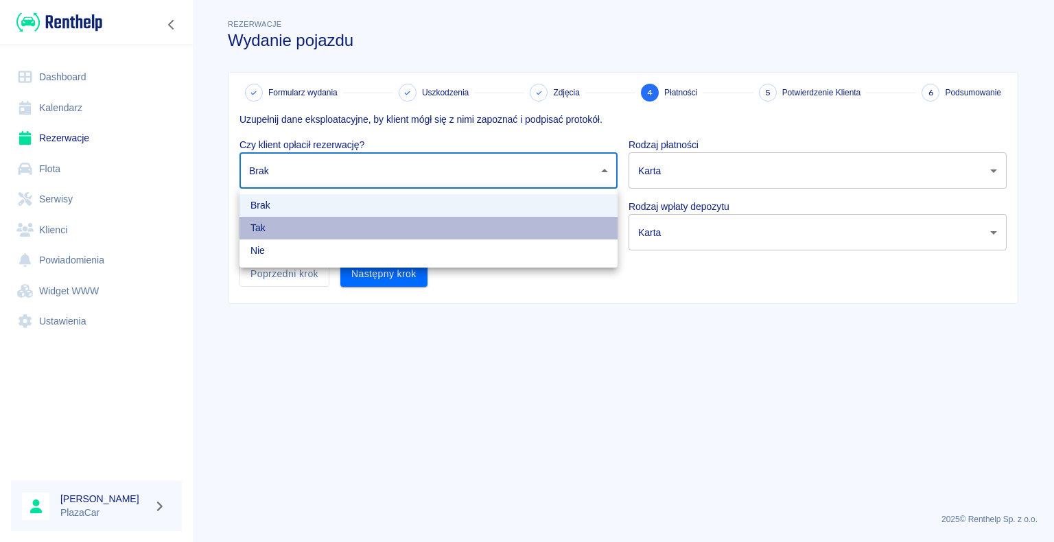
click at [513, 227] on li "Tak" at bounding box center [429, 228] width 378 height 23
type input "true"
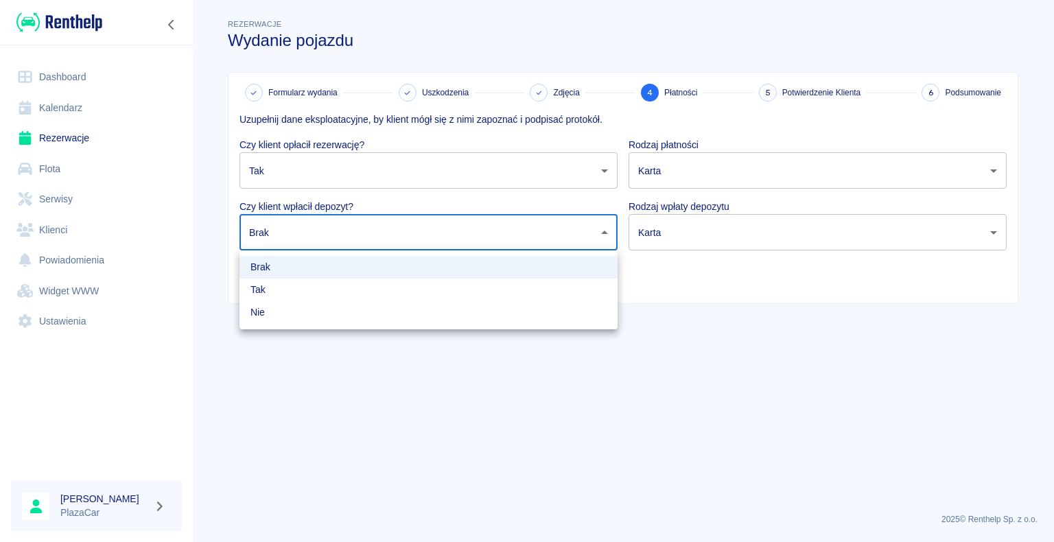
click at [603, 229] on body "Używamy plików Cookies, by zapewnić Ci najlepsze możliwe doświadczenie. Aby dow…" at bounding box center [527, 271] width 1054 height 542
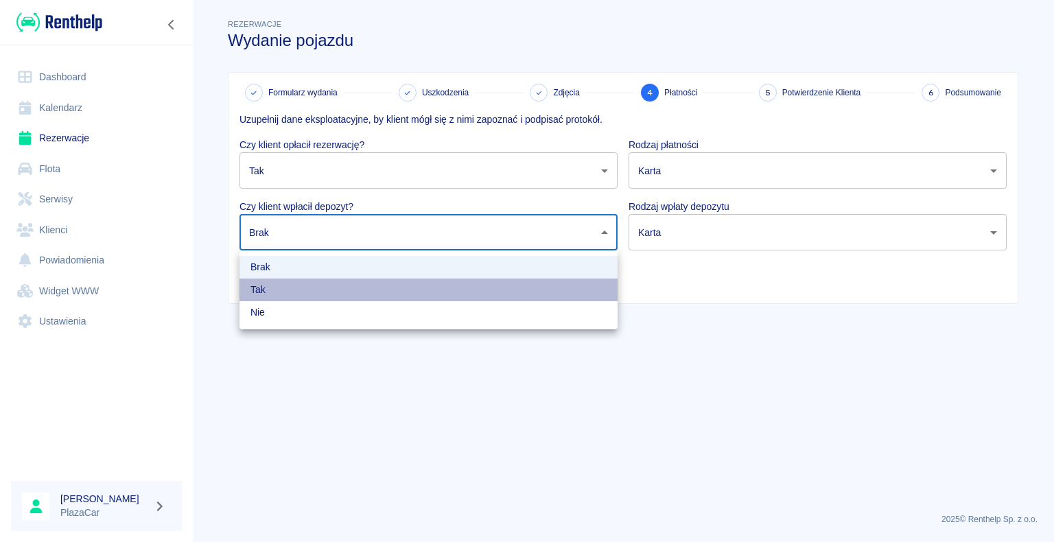
click at [486, 291] on li "Tak" at bounding box center [429, 290] width 378 height 23
type input "true"
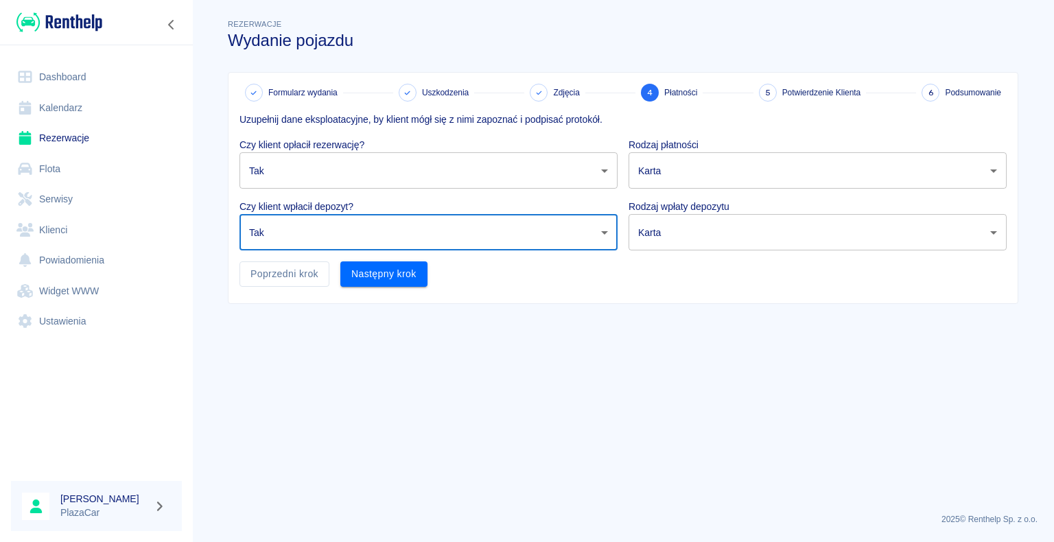
click at [992, 170] on body "Używamy plików Cookies, by zapewnić Ci najlepsze możliwe doświadczenie. Aby dow…" at bounding box center [527, 271] width 1054 height 542
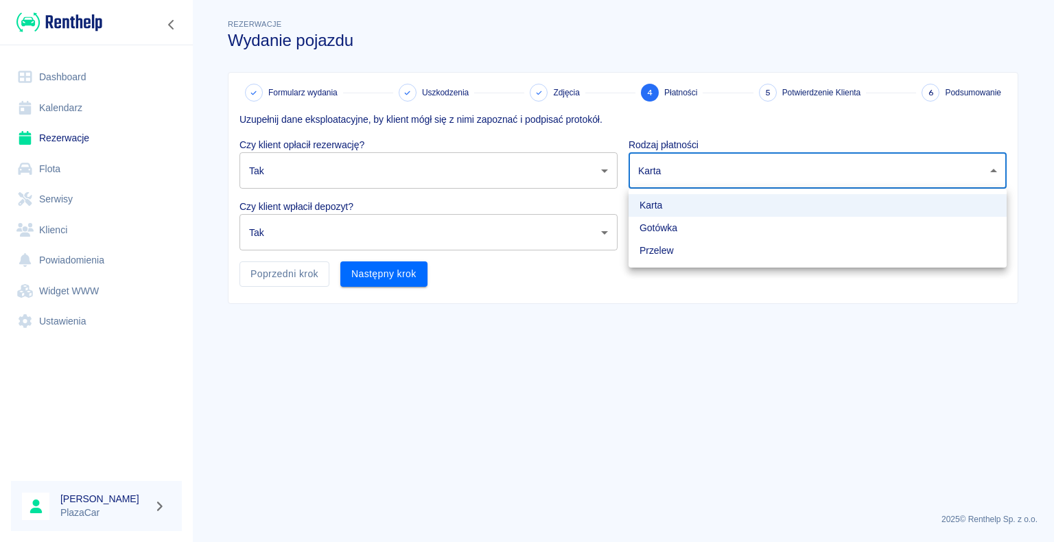
click at [891, 218] on li "Gotówka" at bounding box center [818, 228] width 378 height 23
type input "cash"
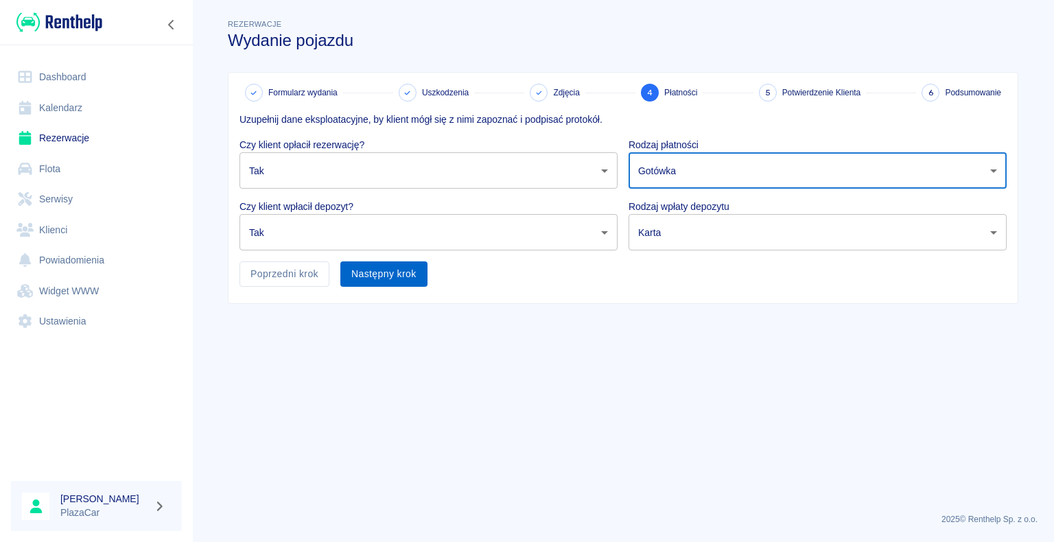
click at [382, 270] on button "Następny krok" at bounding box center [383, 273] width 87 height 25
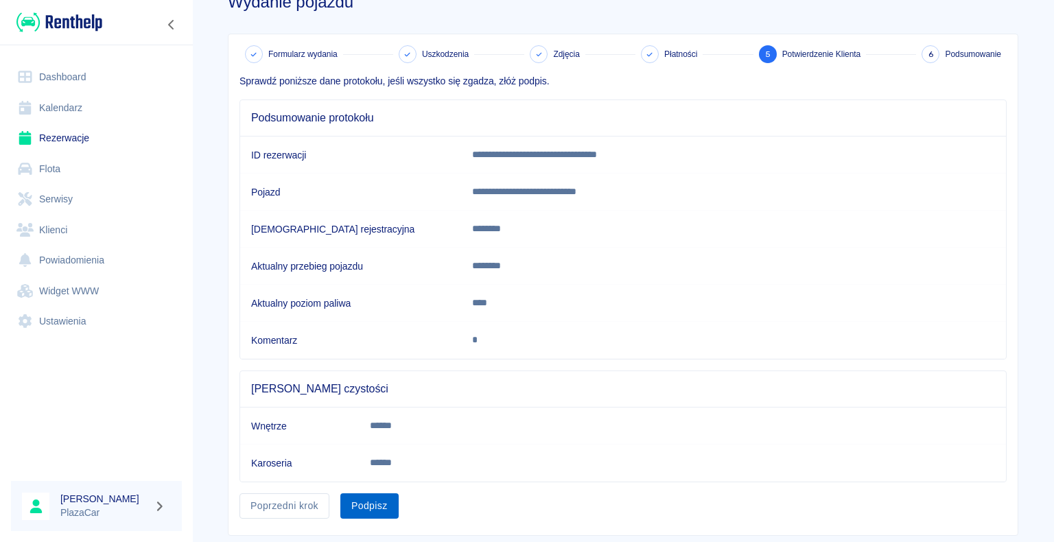
scroll to position [69, 0]
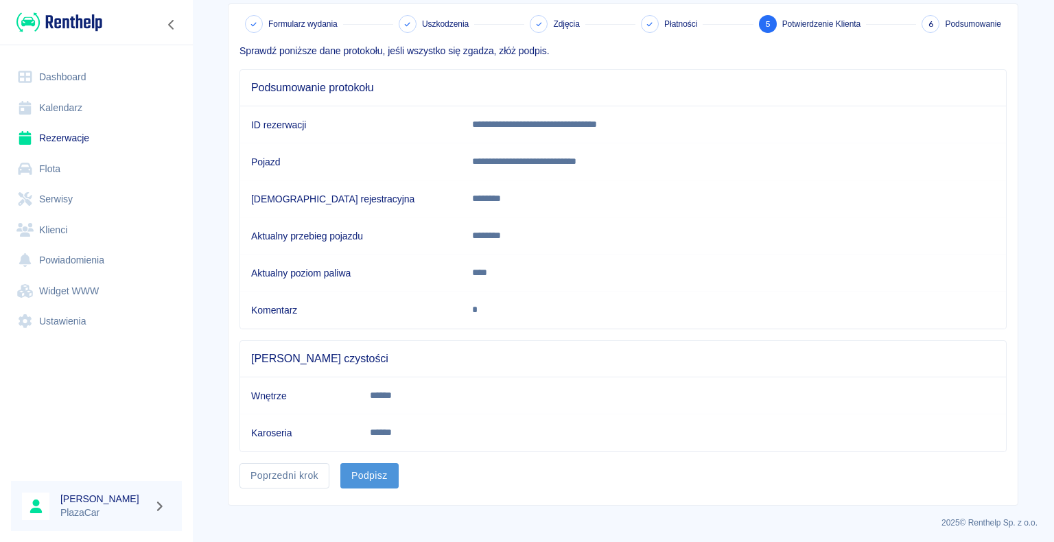
click at [367, 468] on button "Podpisz" at bounding box center [369, 475] width 58 height 25
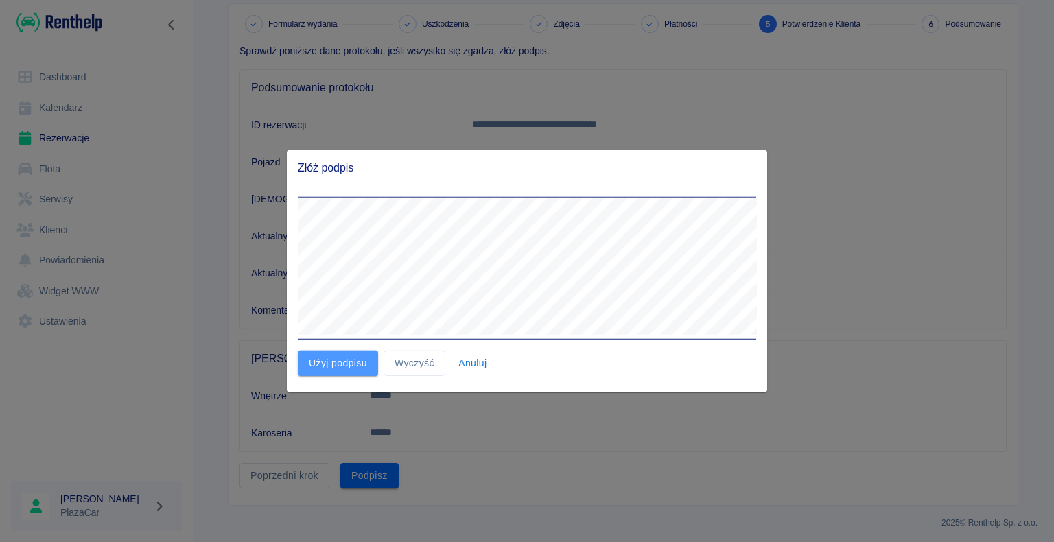
click at [338, 358] on button "Użyj podpisu" at bounding box center [338, 363] width 80 height 25
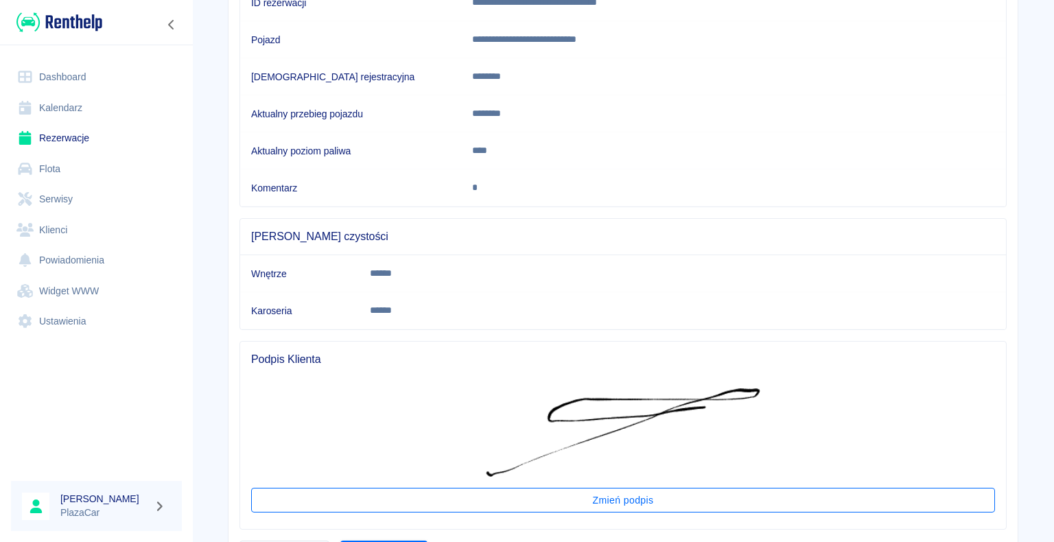
scroll to position [268, 0]
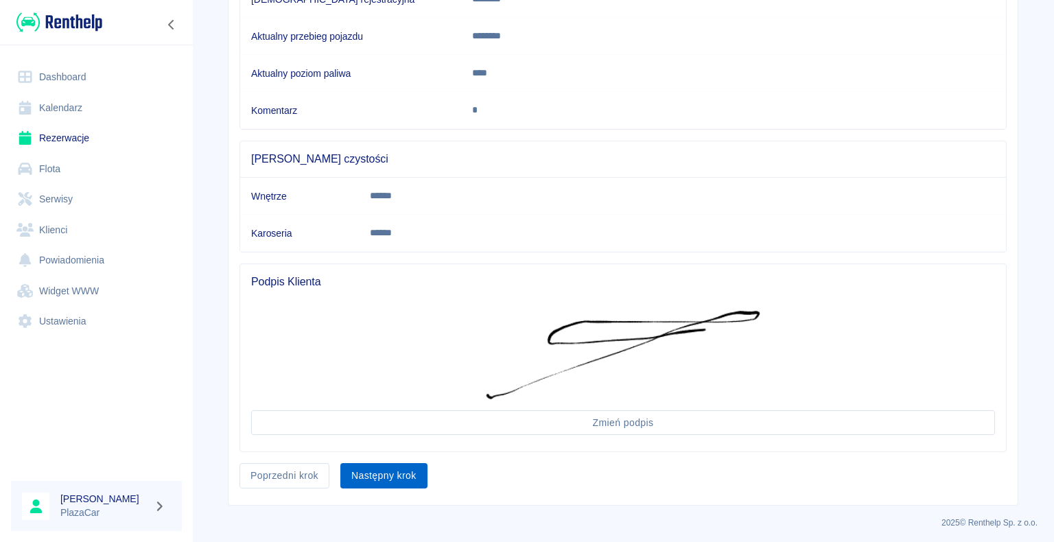
click at [370, 472] on button "Następny krok" at bounding box center [383, 475] width 87 height 25
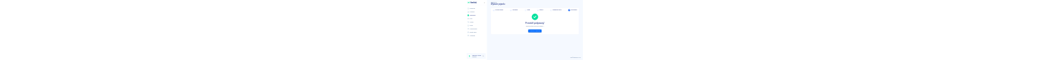
scroll to position [0, 0]
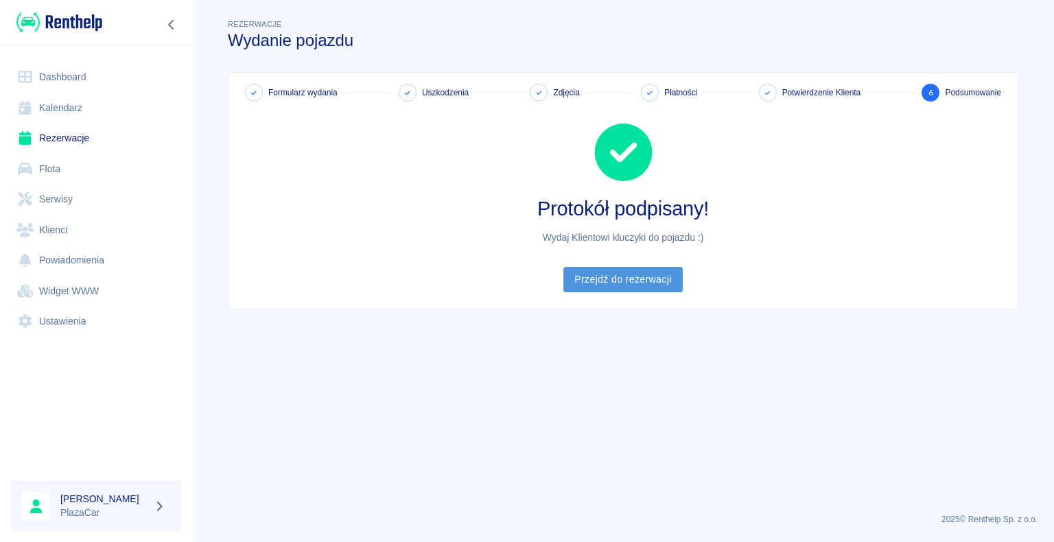
click at [629, 278] on link "Przejdź do rezerwacji" at bounding box center [622, 279] width 119 height 25
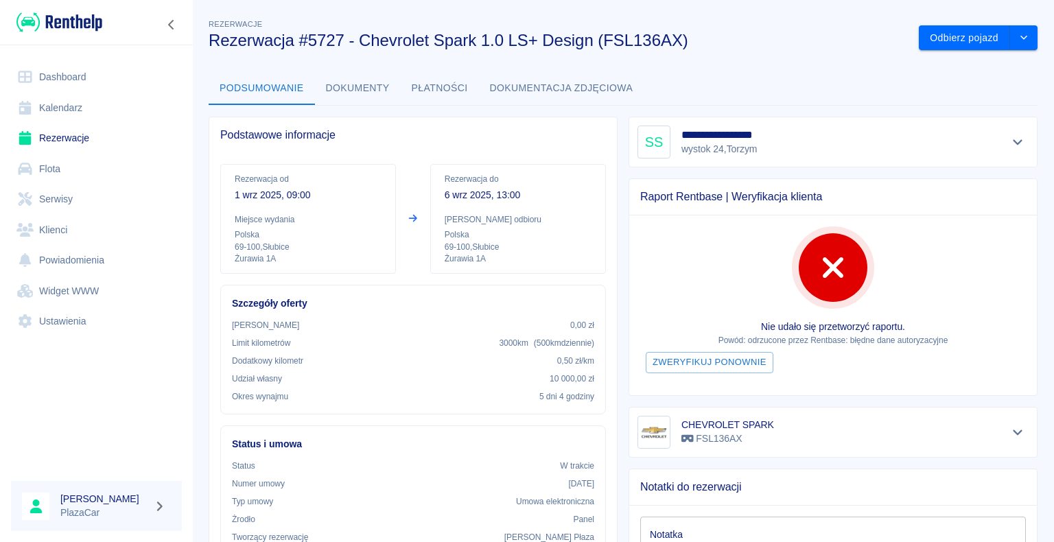
click at [840, 53] on div "**********" at bounding box center [623, 494] width 862 height 979
click at [71, 136] on link "Rezerwacje" at bounding box center [96, 138] width 171 height 31
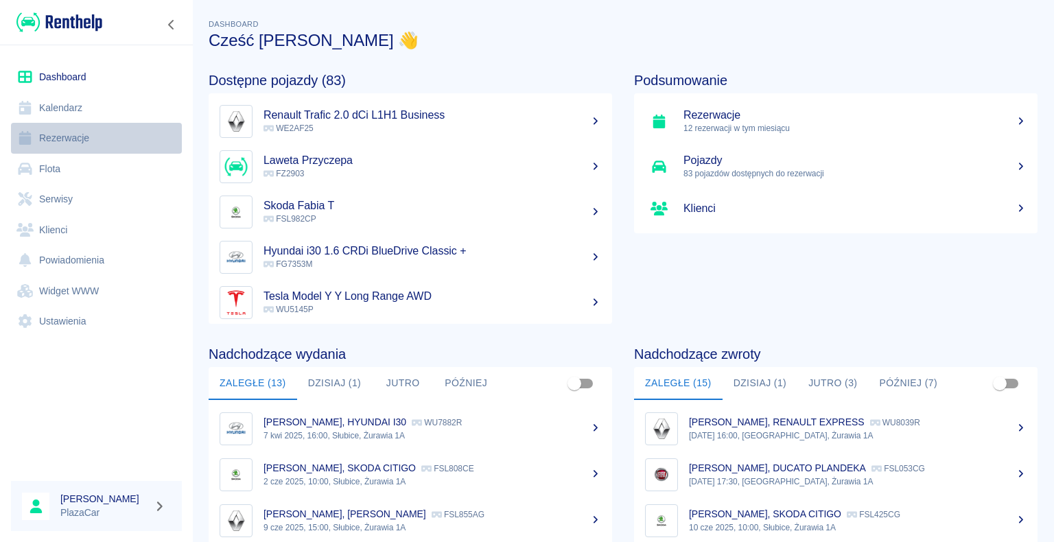
click at [68, 61] on link "Rezerwacje" at bounding box center [96, 138] width 171 height 31
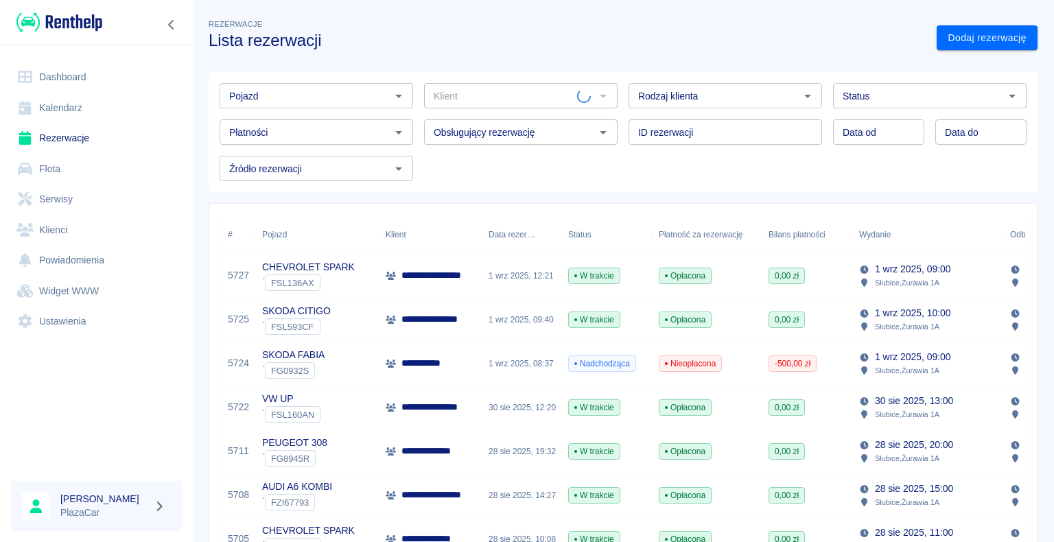
click at [463, 61] on p "**********" at bounding box center [439, 275] width 77 height 14
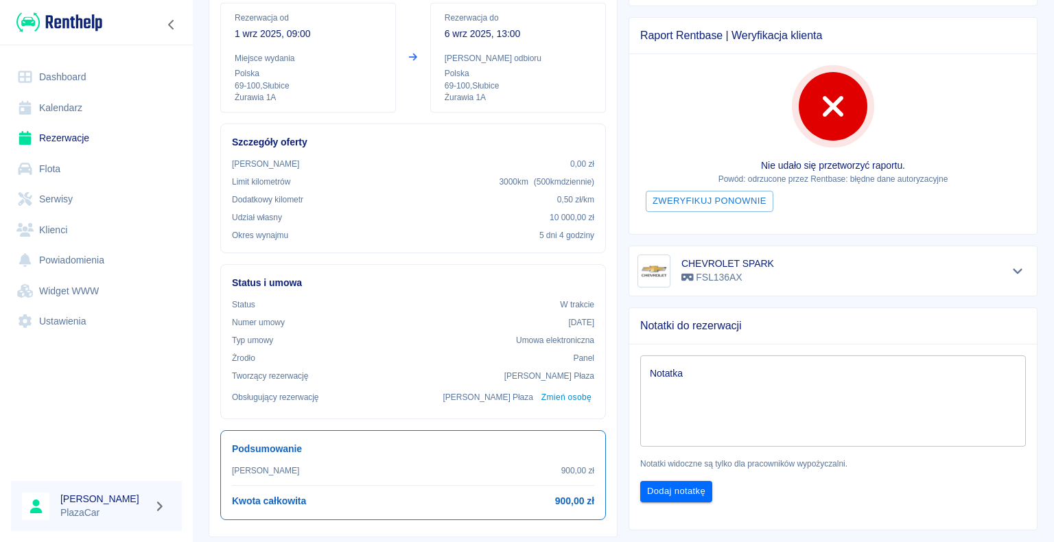
scroll to position [137, 0]
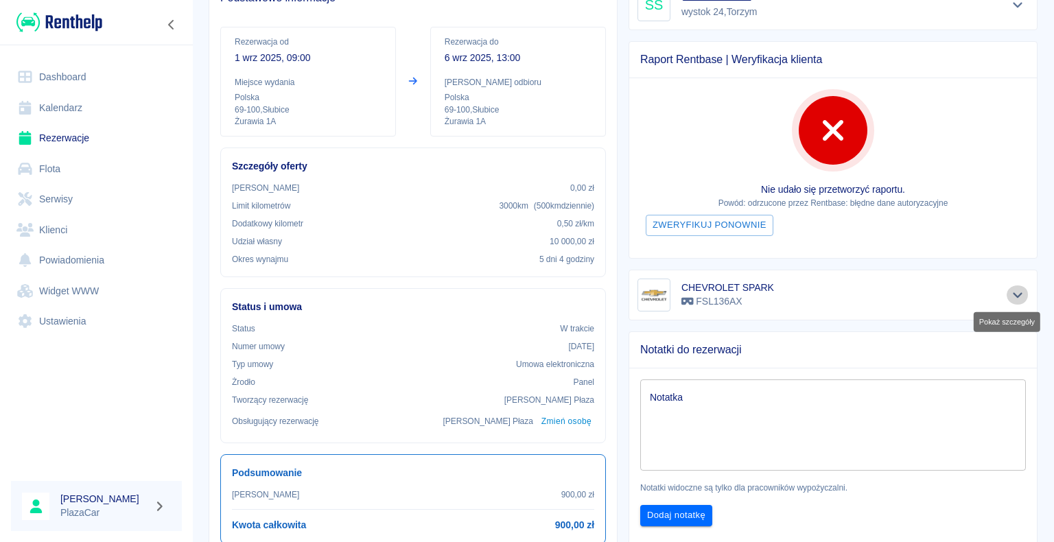
click at [1010, 61] on icon "Pokaż szczegóły" at bounding box center [1018, 295] width 16 height 12
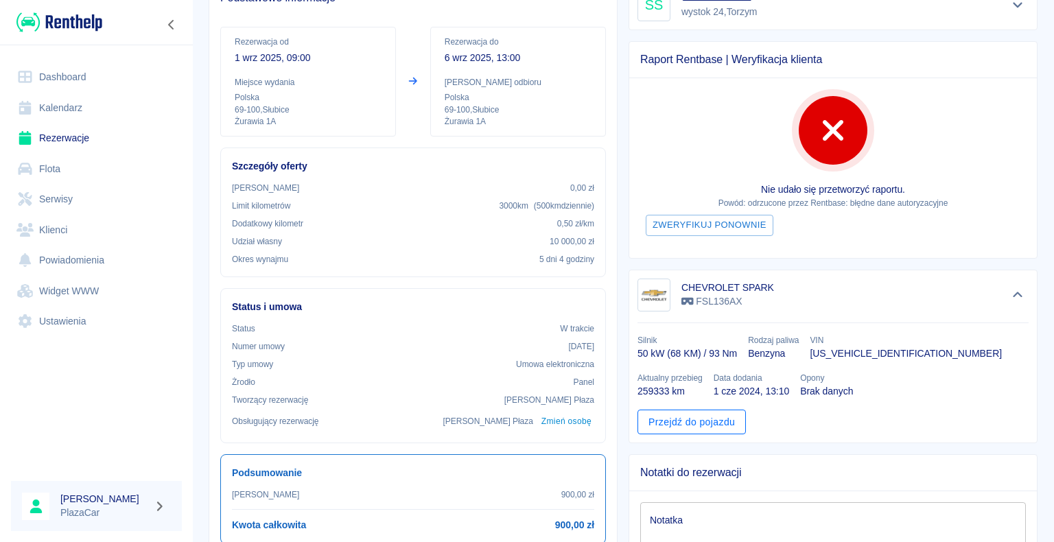
click at [691, 61] on link "Przejdź do pojazdu" at bounding box center [692, 422] width 108 height 25
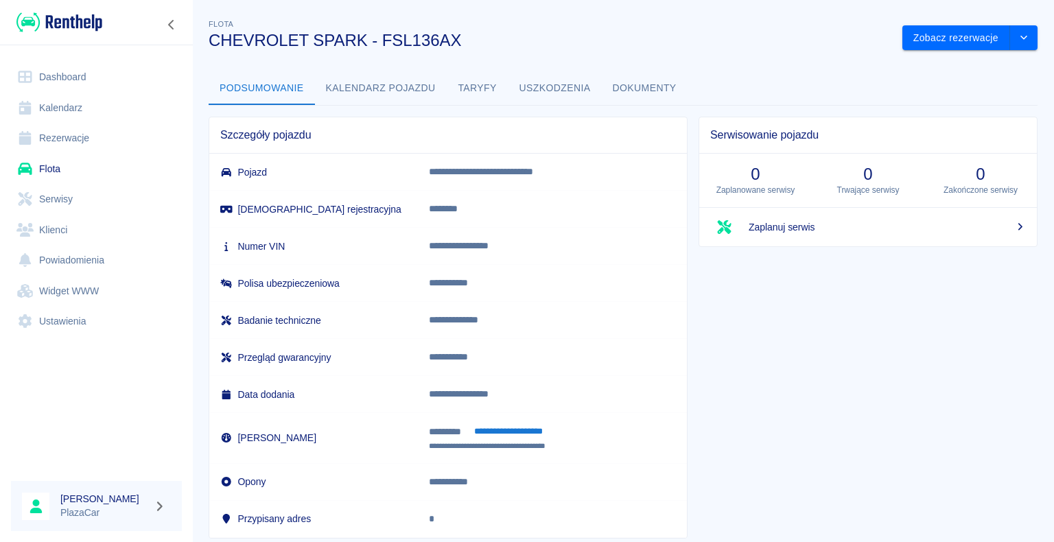
click at [642, 61] on button "Dokumenty" at bounding box center [645, 88] width 86 height 33
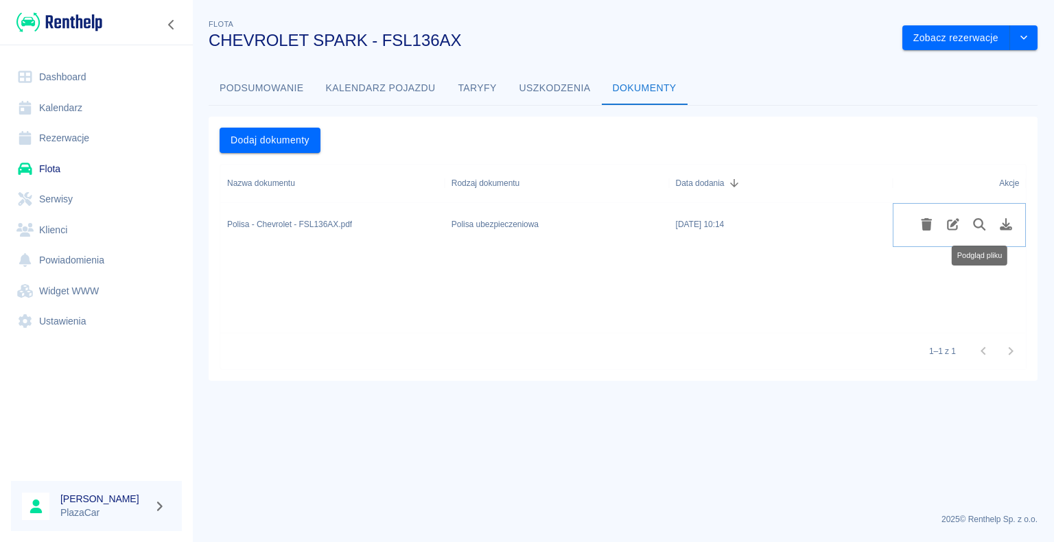
click at [975, 61] on icon "Podgląd pliku" at bounding box center [980, 224] width 12 height 12
click at [74, 61] on link "Rezerwacje" at bounding box center [96, 138] width 171 height 31
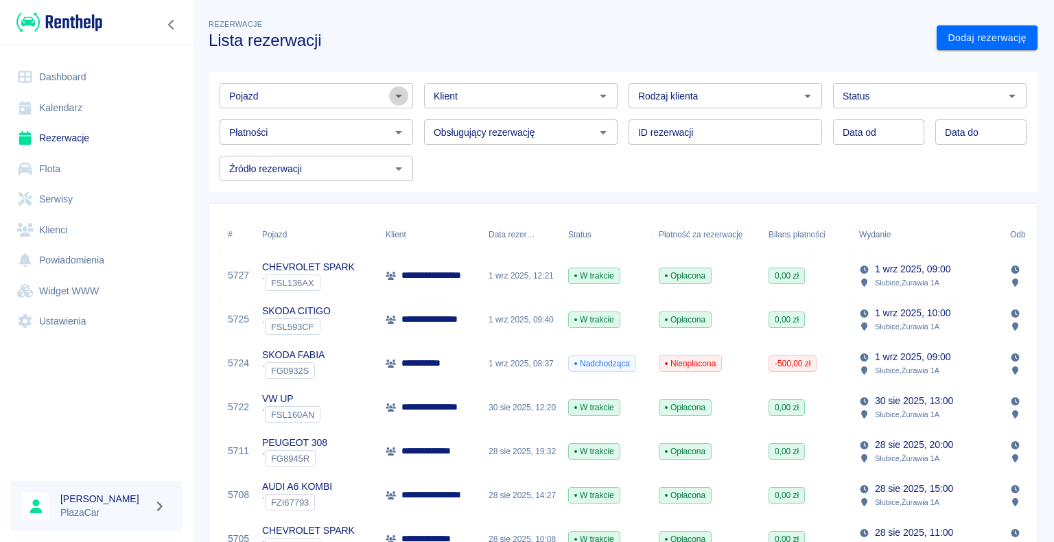
click at [394, 61] on icon "Otwórz" at bounding box center [399, 96] width 16 height 16
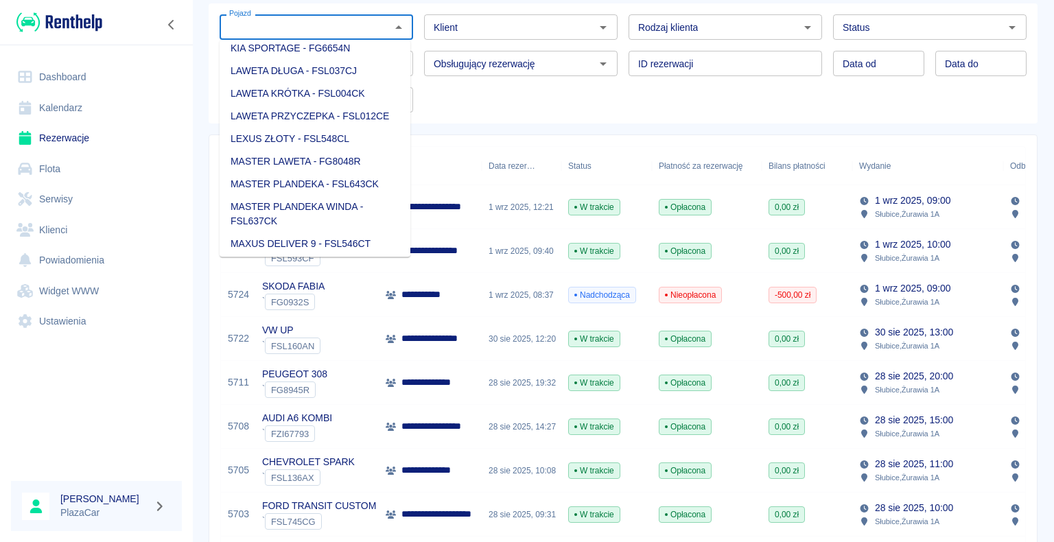
scroll to position [618, 0]
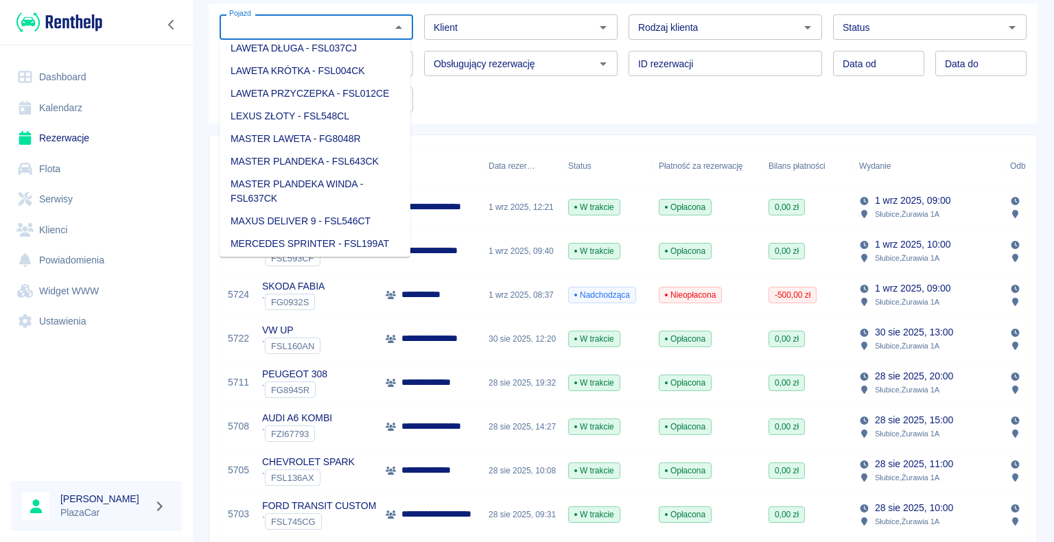
click at [303, 61] on li "MASTER LAWETA - FG8048R" at bounding box center [315, 139] width 191 height 23
type input "MASTER LAWETA - FG8048R"
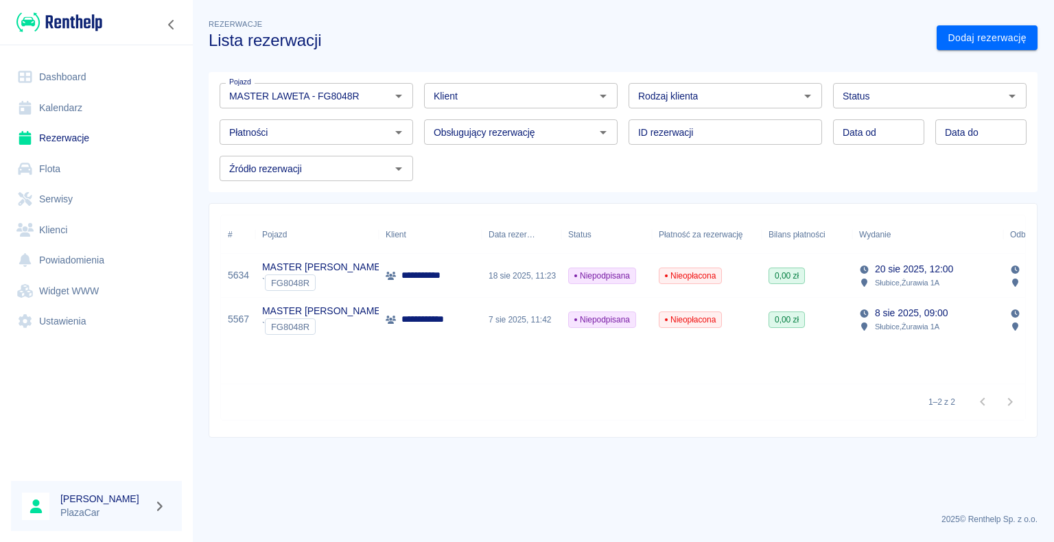
click at [645, 61] on div "Niepodpisana" at bounding box center [606, 276] width 91 height 44
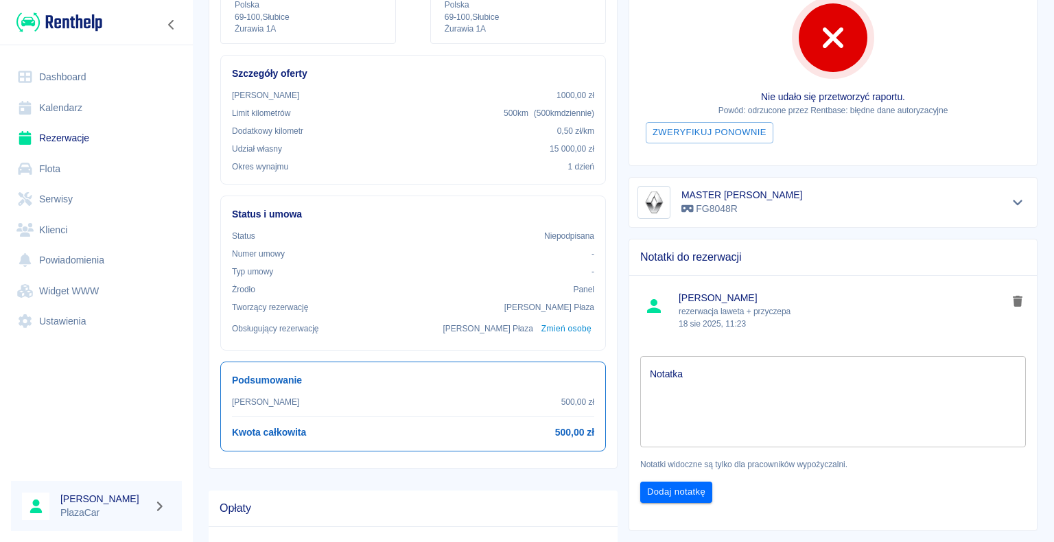
scroll to position [206, 0]
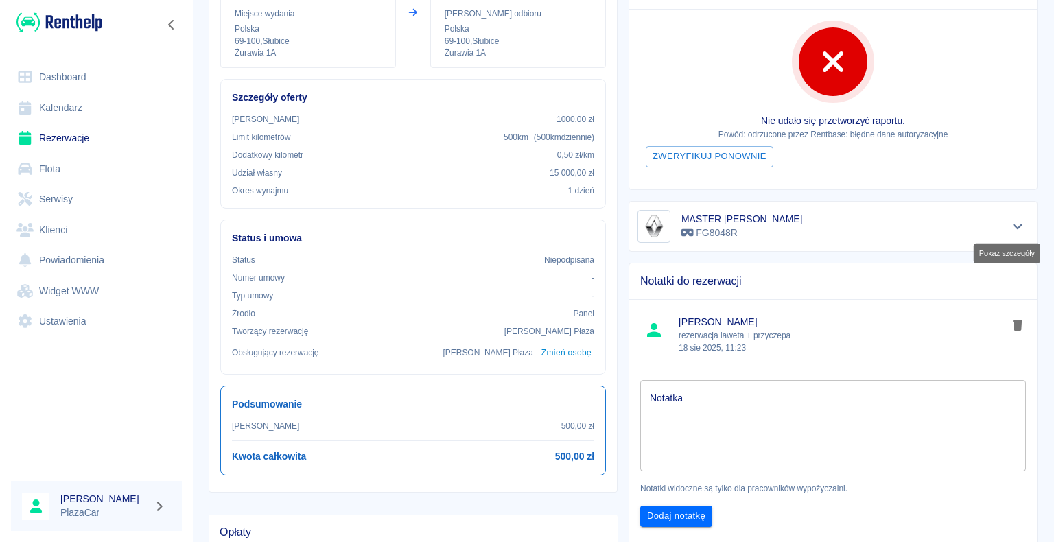
click at [1013, 61] on icon "Pokaż szczegóły" at bounding box center [1018, 226] width 10 height 5
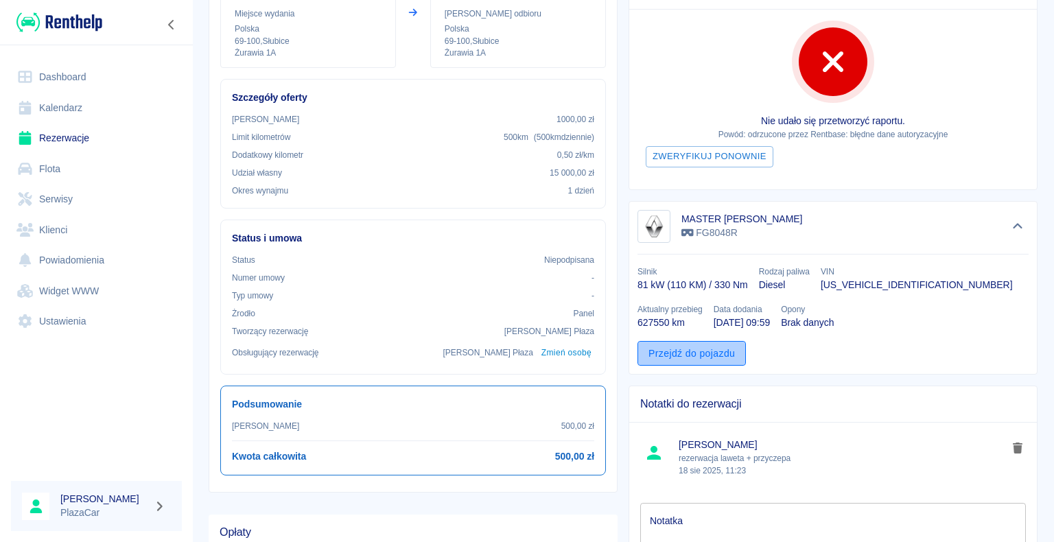
click at [683, 61] on link "Przejdź do pojazdu" at bounding box center [692, 353] width 108 height 25
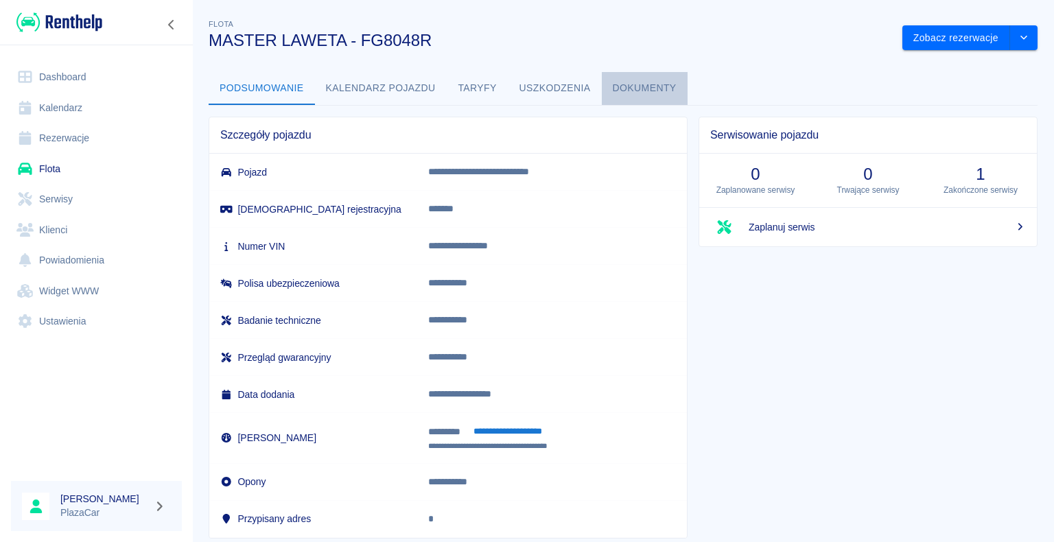
click at [642, 61] on button "Dokumenty" at bounding box center [645, 88] width 86 height 33
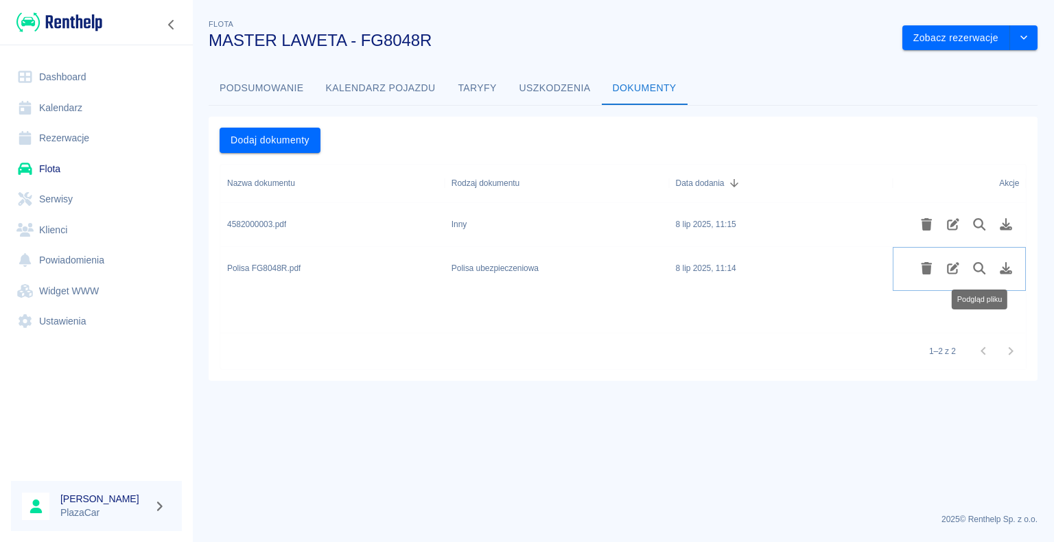
click at [979, 61] on icon "Podgląd pliku" at bounding box center [980, 268] width 16 height 12
